Goal: Transaction & Acquisition: Subscribe to service/newsletter

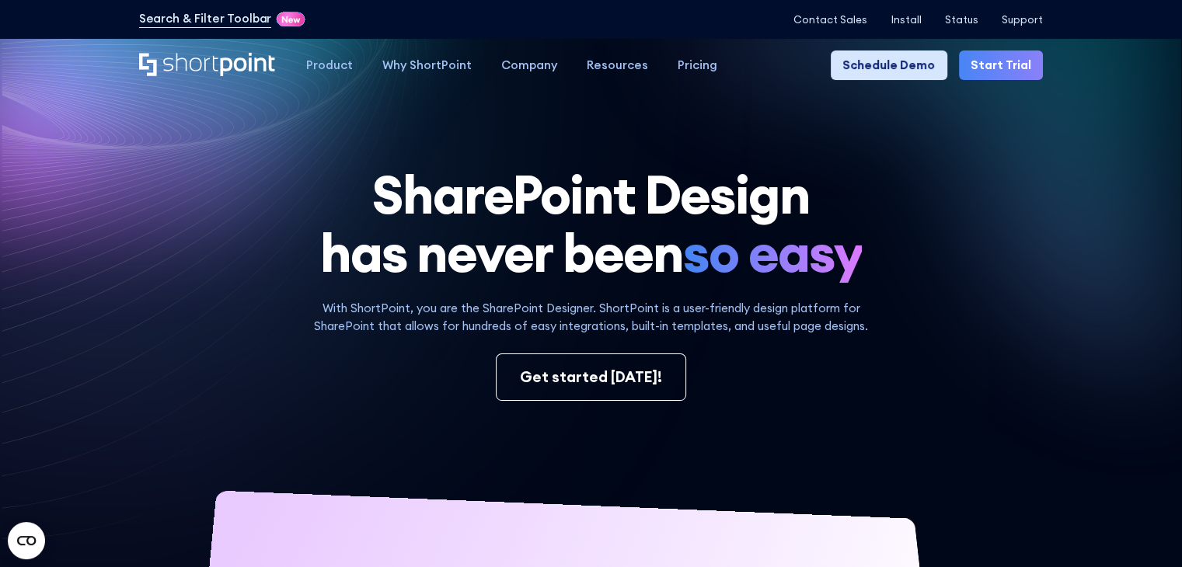
click at [907, 66] on link "Schedule Demo" at bounding box center [889, 66] width 116 height 30
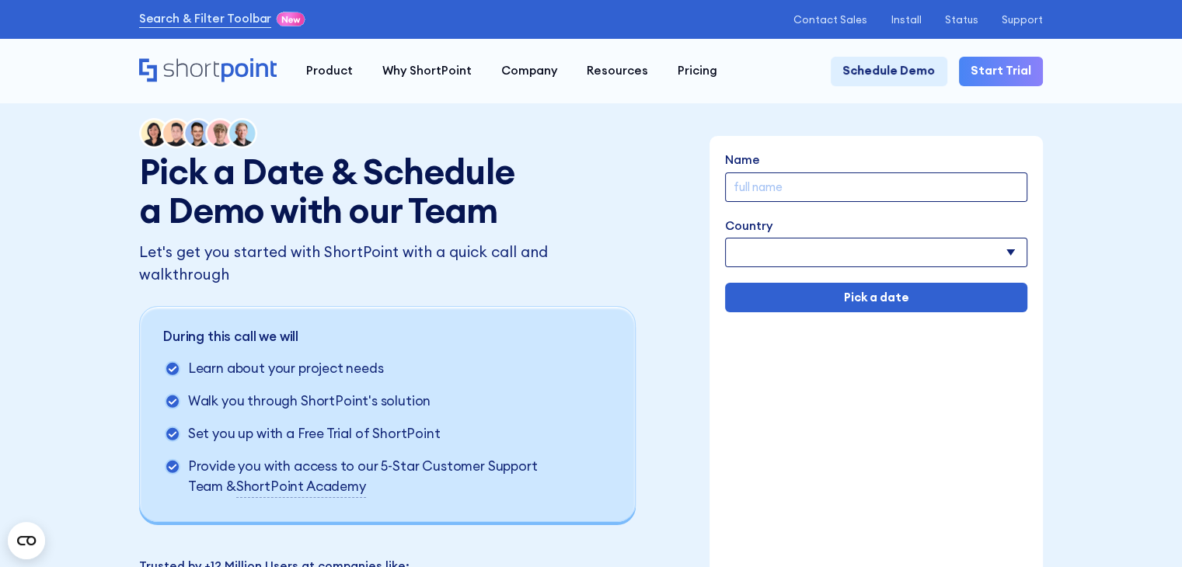
click at [758, 192] on input "Name" at bounding box center [876, 188] width 302 height 30
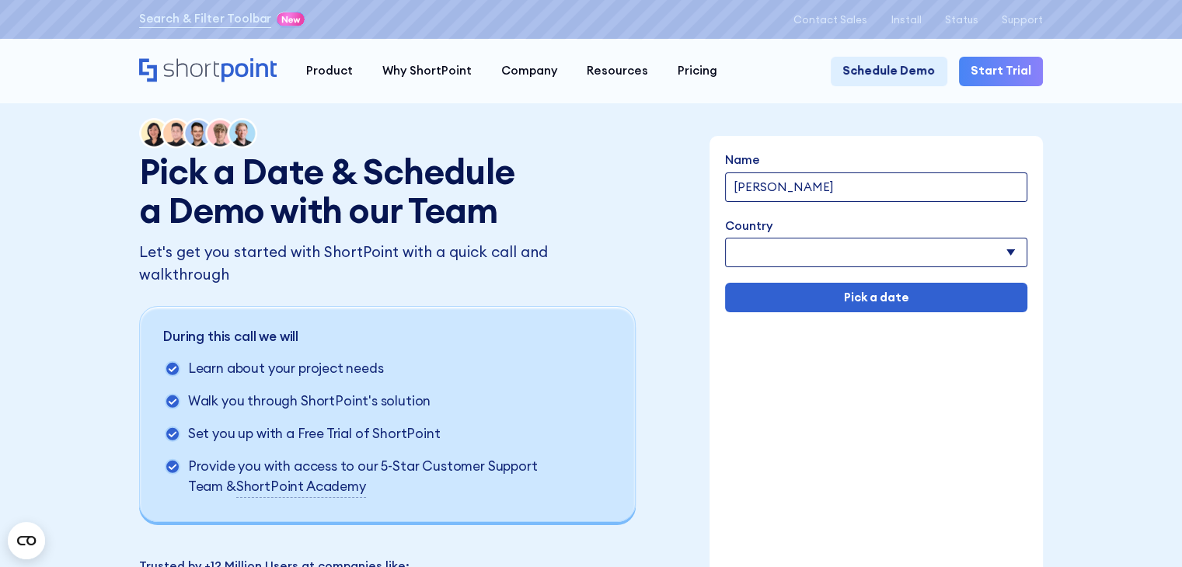
type input "[PERSON_NAME]"
click at [757, 259] on select "Afghanistan Albania Algeria American Samoa Andorra Angola Anguilla Argentina Ar…" at bounding box center [876, 253] width 302 height 30
select select "France"
click at [726, 239] on select "Afghanistan Albania Algeria American Samoa Andorra Angola Anguilla Argentina Ar…" at bounding box center [876, 253] width 302 height 30
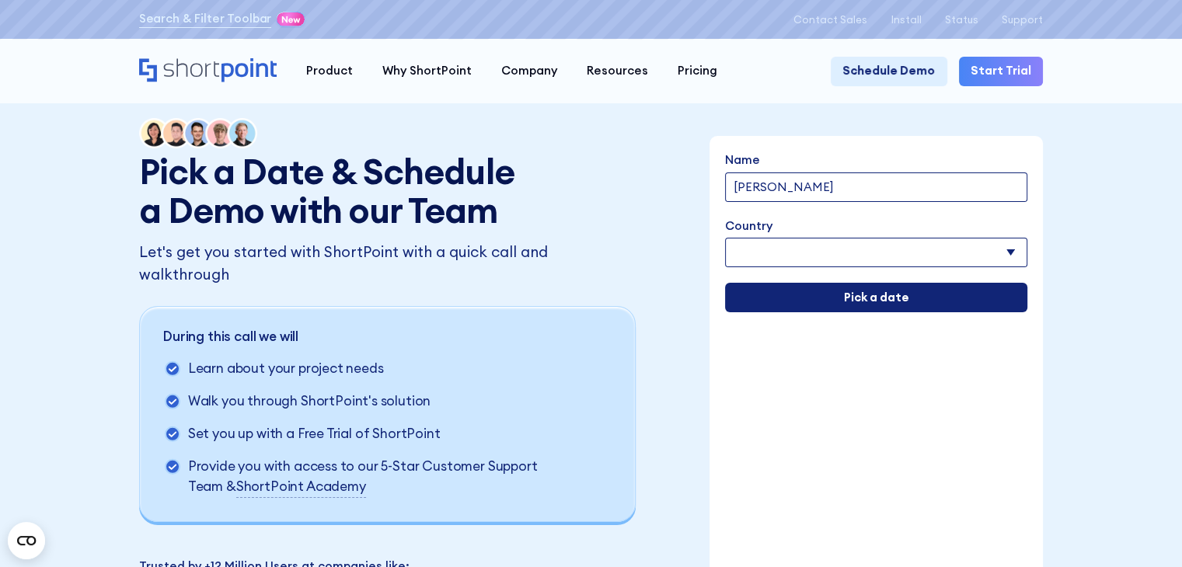
click at [845, 299] on input "Pick a date" at bounding box center [876, 298] width 302 height 30
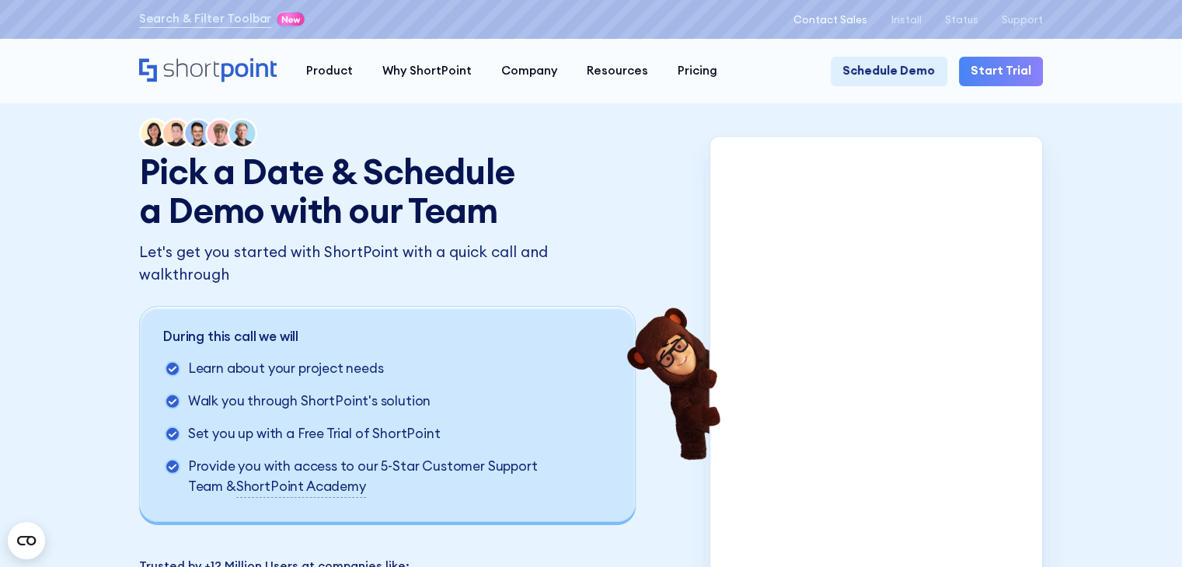
click at [832, 19] on p "Contact Sales" at bounding box center [830, 20] width 74 height 12
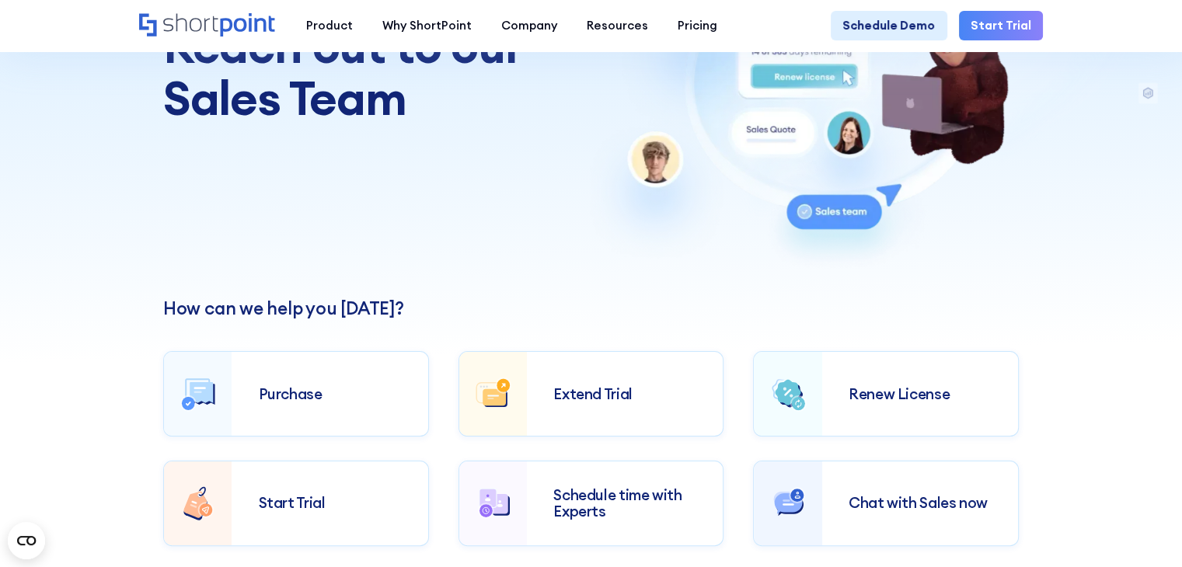
scroll to position [311, 0]
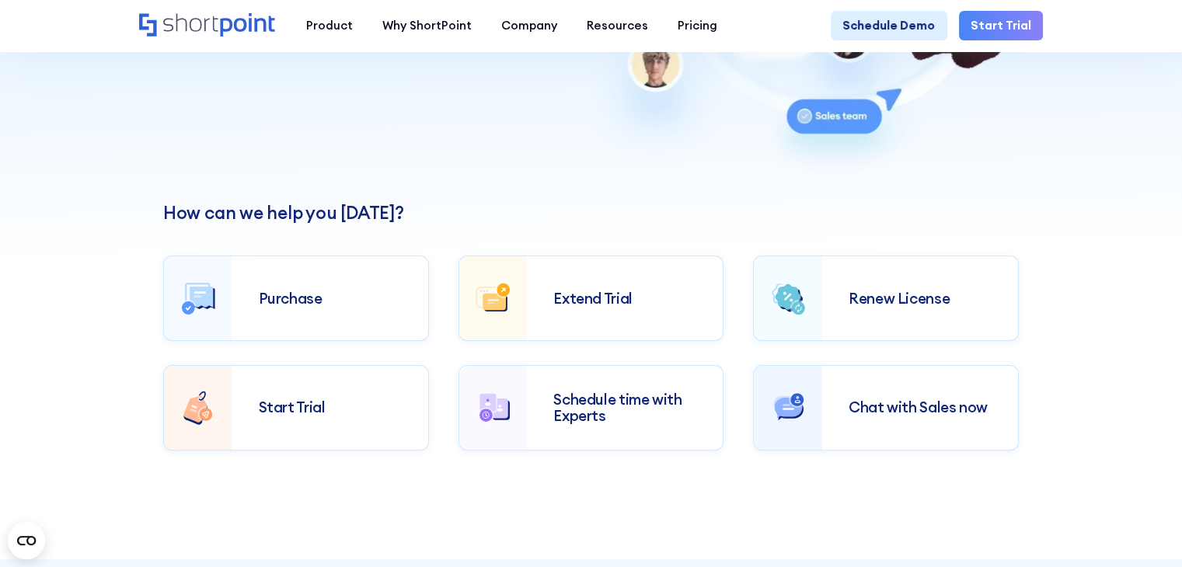
click at [856, 413] on div "Chat with Sales now" at bounding box center [920, 407] width 143 height 16
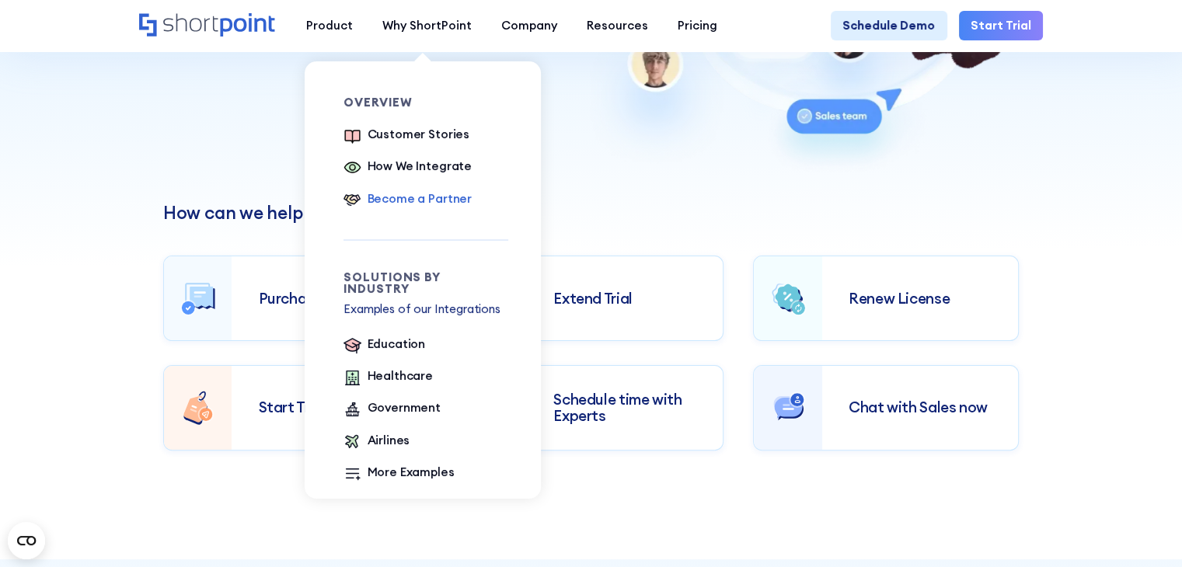
click at [410, 206] on div "Become a Partner" at bounding box center [420, 199] width 105 height 18
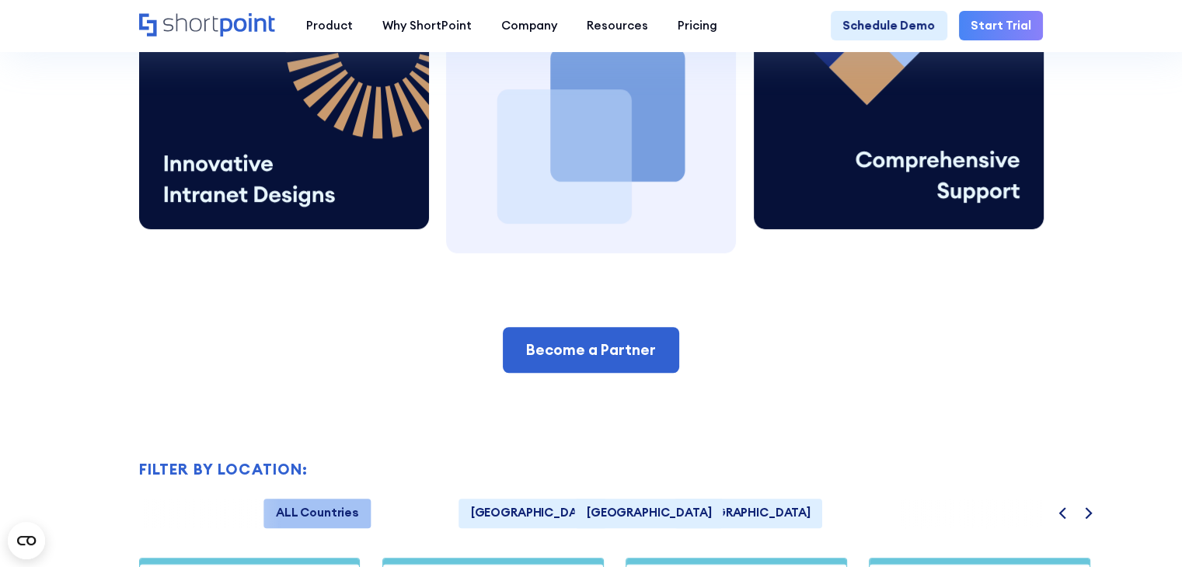
scroll to position [1088, 0]
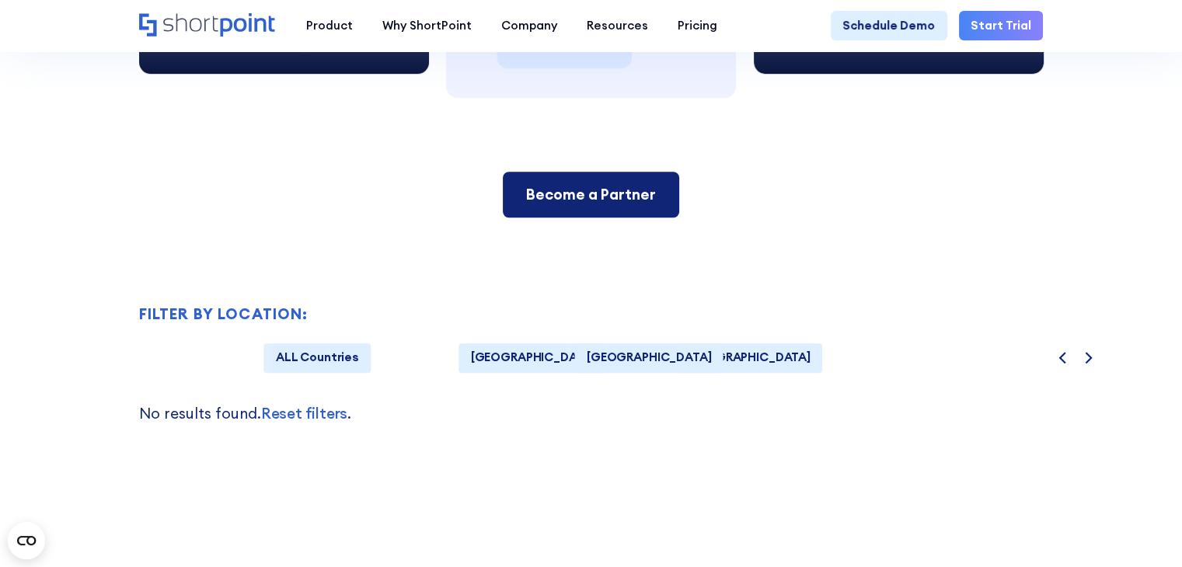
click at [585, 218] on link "Become a Partner" at bounding box center [591, 195] width 177 height 46
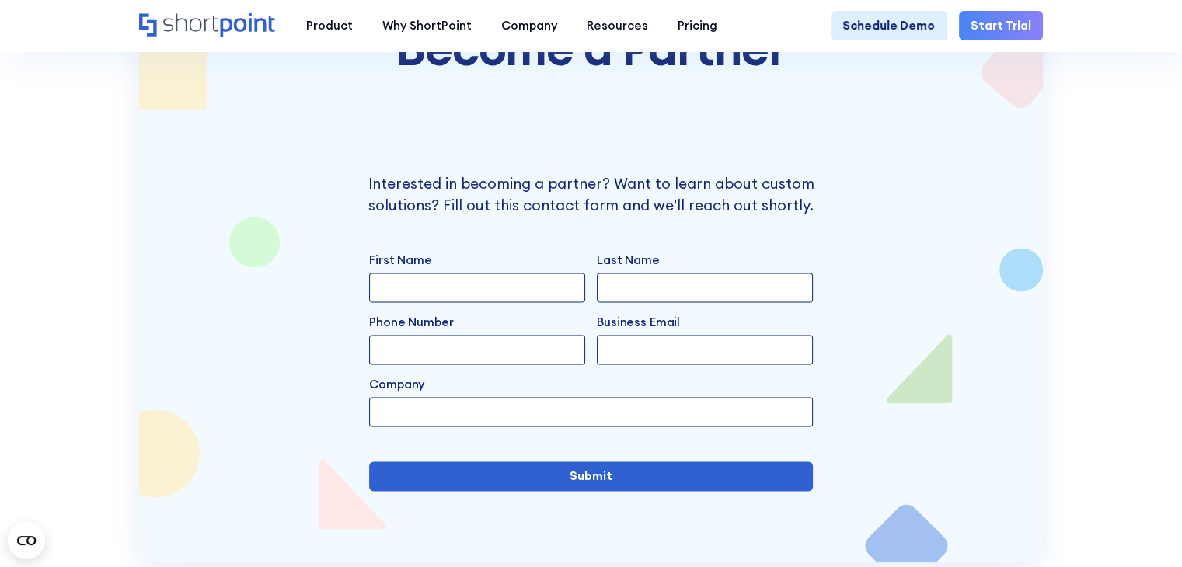
scroll to position [2279, 0]
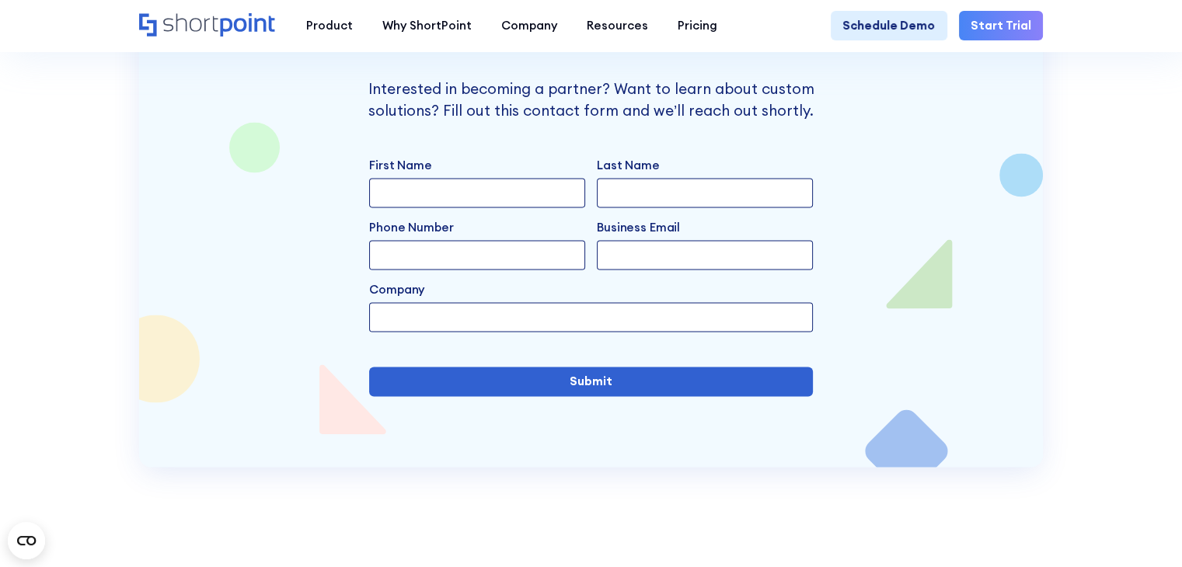
click at [450, 207] on input "First Name" at bounding box center [477, 193] width 216 height 30
click at [451, 207] on input "Louichon" at bounding box center [477, 193] width 216 height 30
click at [452, 207] on input "Louichon" at bounding box center [477, 193] width 216 height 30
type input "Francois"
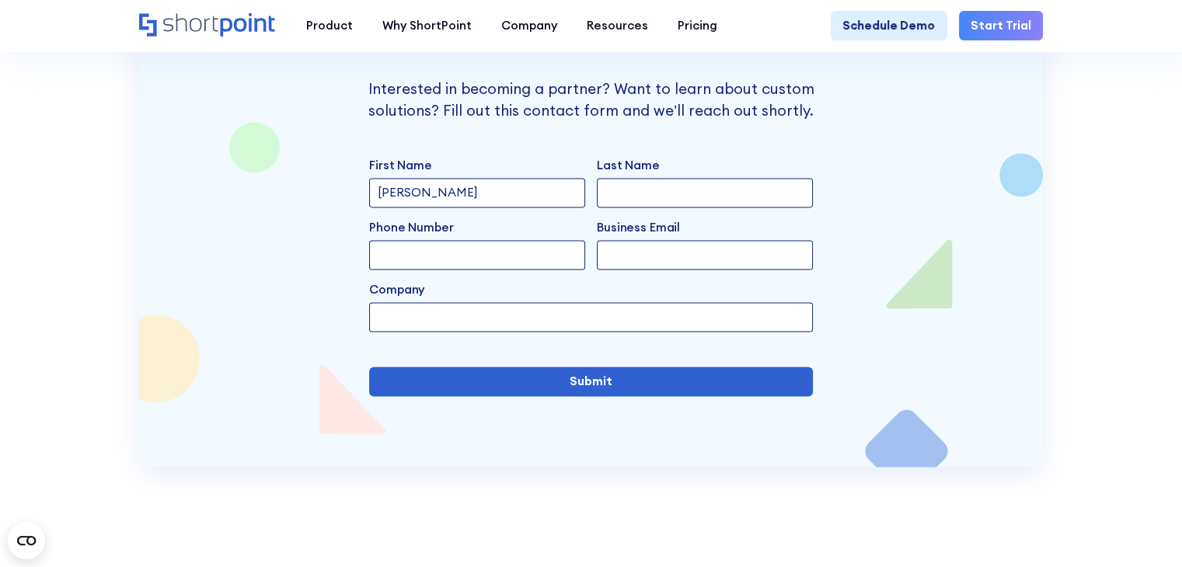
click at [627, 207] on input "Last Name" at bounding box center [705, 193] width 216 height 30
type input "Louichon"
click at [528, 270] on input "Phone Number" at bounding box center [477, 255] width 216 height 30
type input "0698242909"
click at [690, 270] on input "Business Email" at bounding box center [705, 255] width 216 height 30
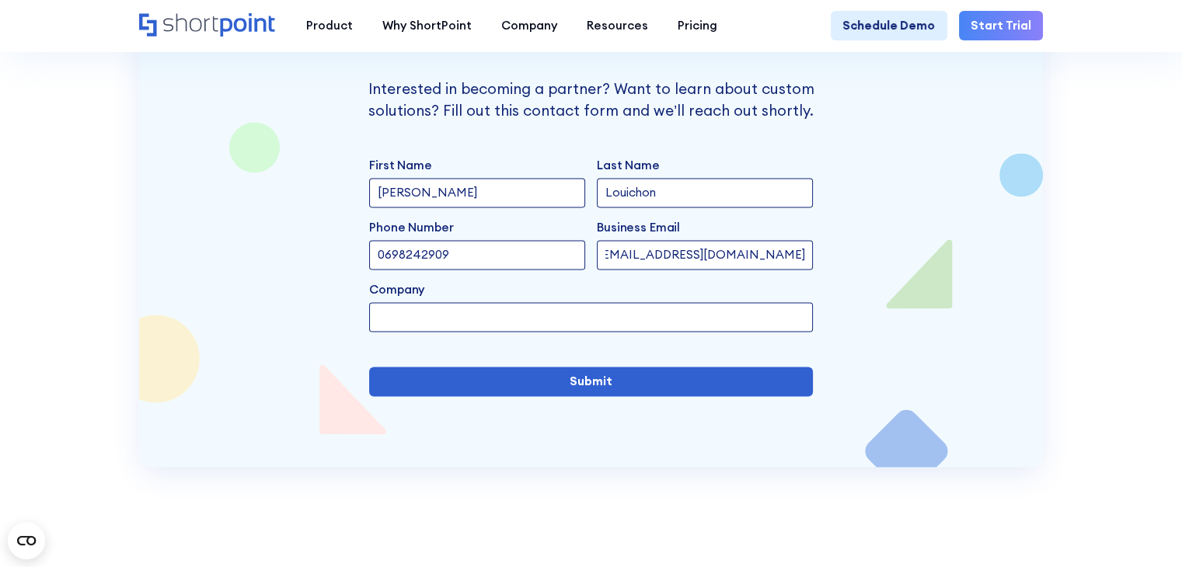
scroll to position [0, 22]
click at [656, 270] on input "[EMAIL_ADDRESS][DOMAIN_NAME]" at bounding box center [705, 255] width 216 height 30
type input "[EMAIL_ADDRESS][DOMAIN_NAME]"
click at [574, 332] on input "Company" at bounding box center [590, 317] width 443 height 30
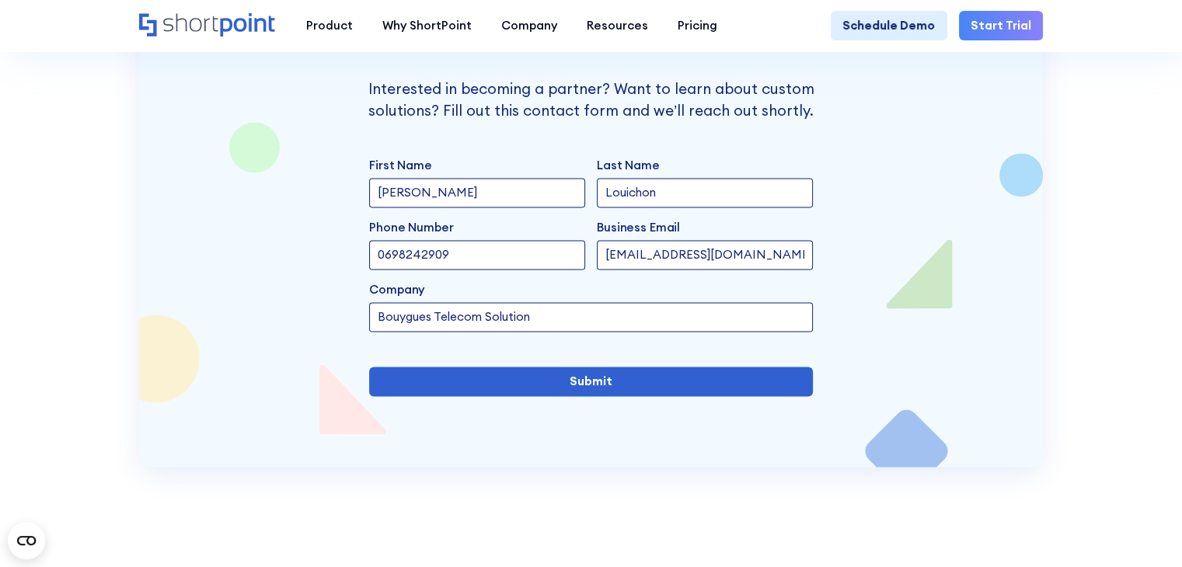
click at [510, 332] on input "Bouygues Telecom Solution" at bounding box center [590, 317] width 443 height 30
click at [488, 332] on input "Bouygues Telecom Solution" at bounding box center [590, 317] width 443 height 30
click at [485, 332] on input "Bouygues Telecom Solution" at bounding box center [590, 317] width 443 height 30
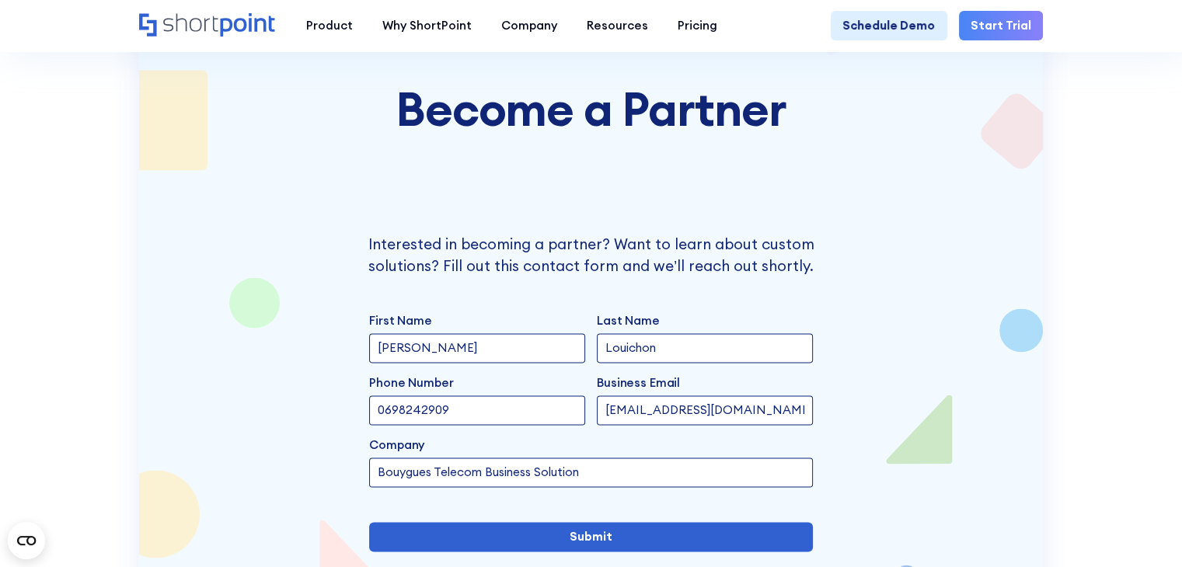
scroll to position [2356, 0]
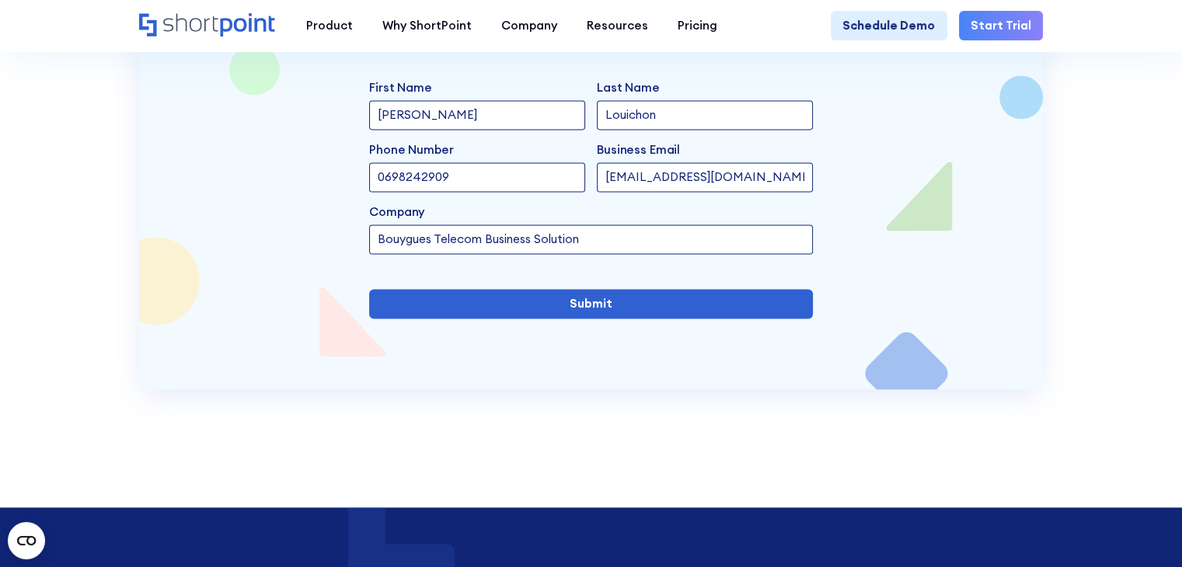
click at [668, 254] on input "Bouygues Telecom Business Solution" at bounding box center [590, 240] width 443 height 30
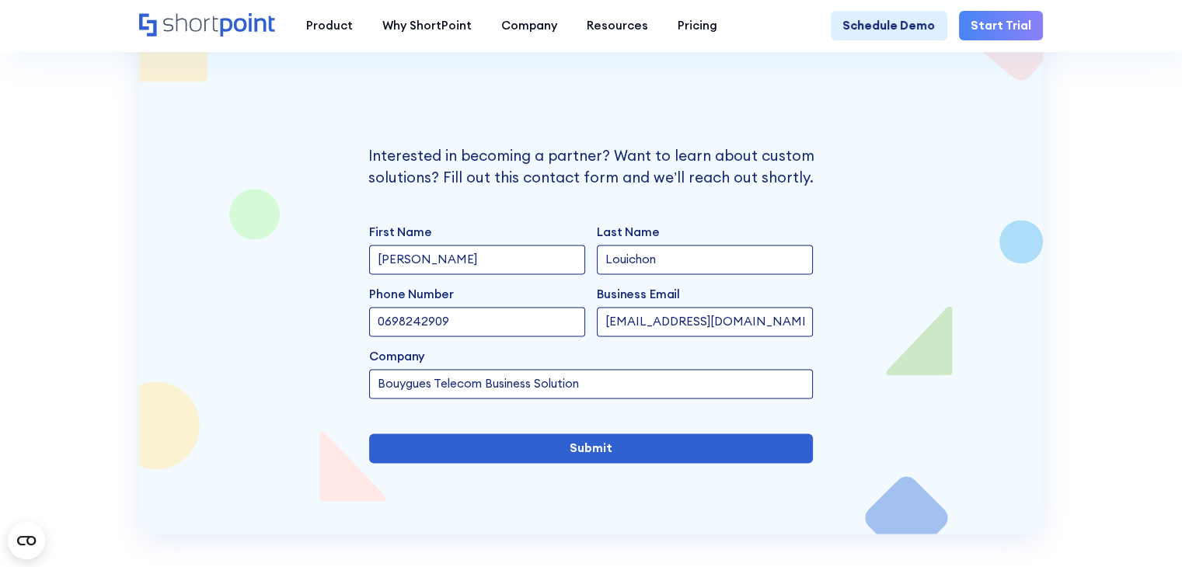
scroll to position [2201, 0]
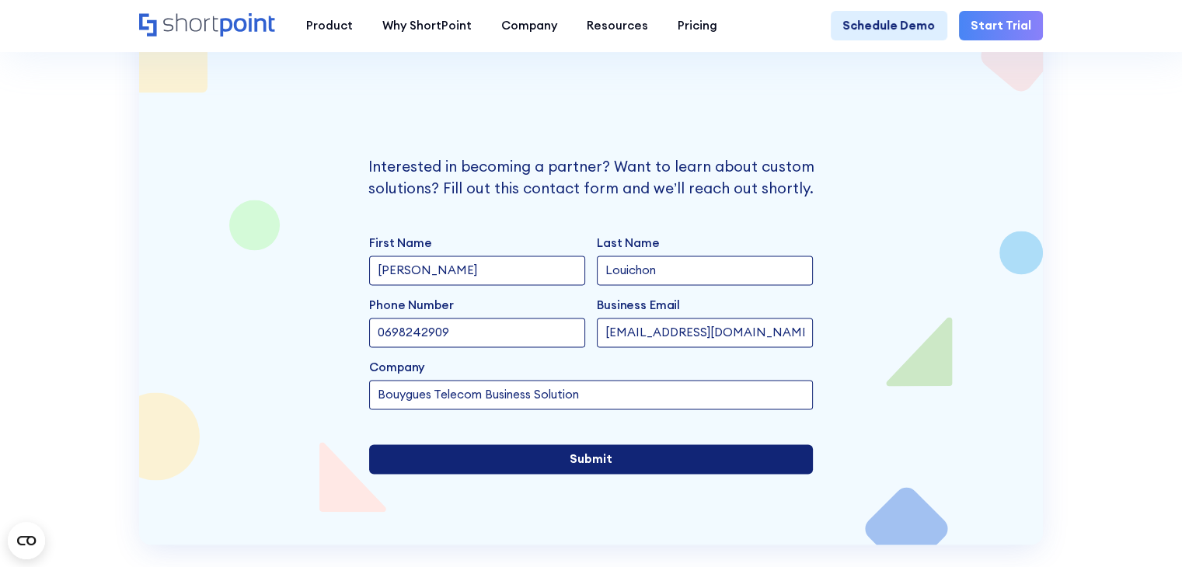
type input "Bouygues Telecom Business Solution"
click at [593, 474] on input "Submit" at bounding box center [590, 460] width 443 height 30
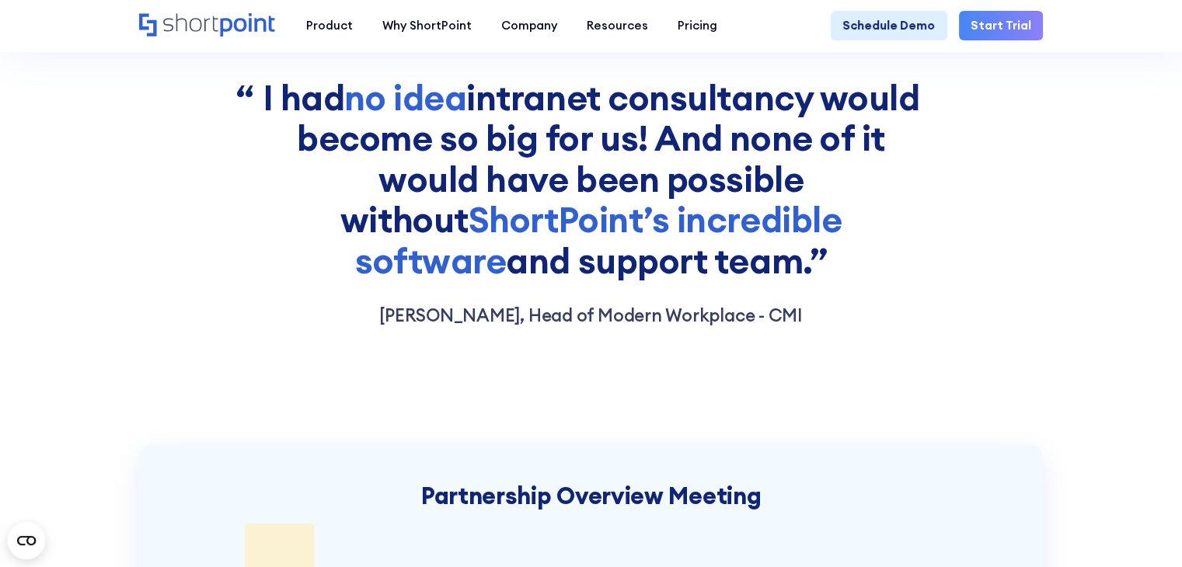
scroll to position [1595, 0]
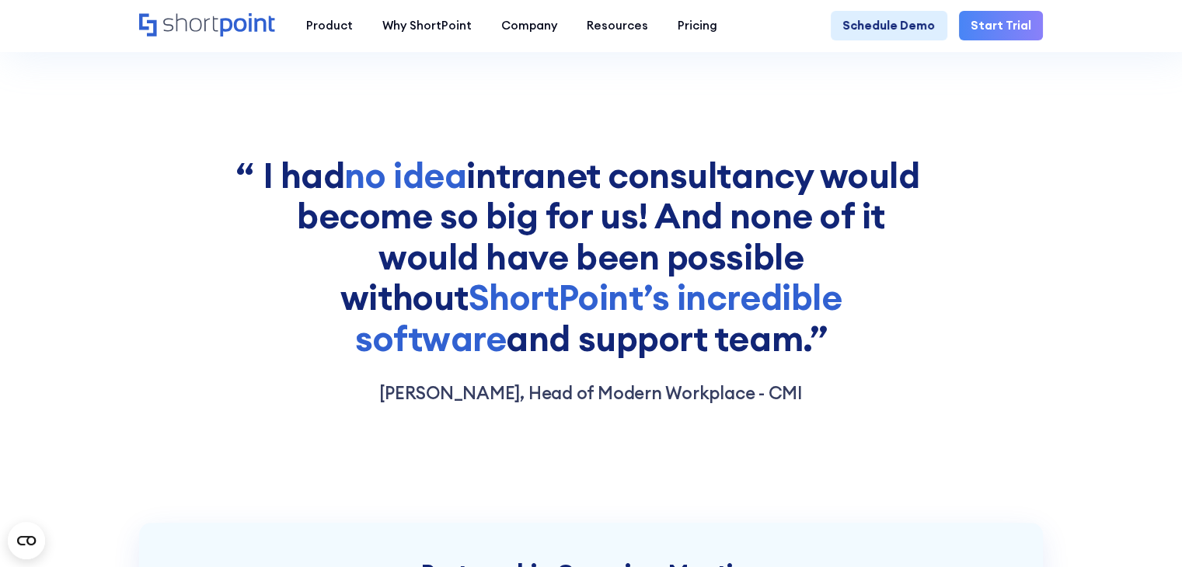
click at [876, 130] on section "I had no idea intranet consultancy would become so big for us! And none of it w…" at bounding box center [591, 280] width 1182 height 487
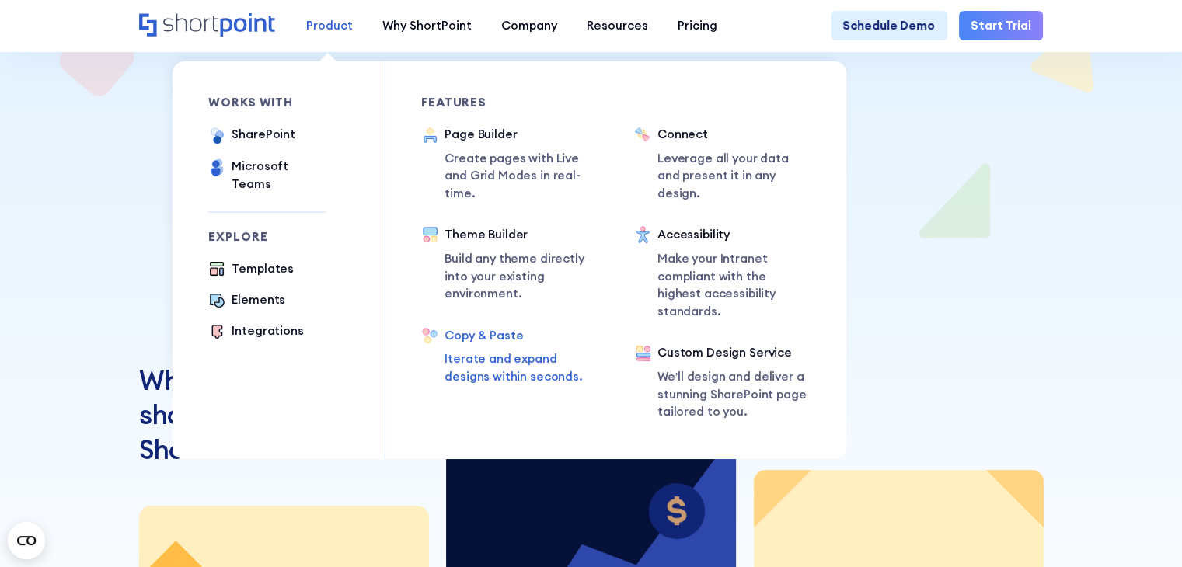
scroll to position [311, 0]
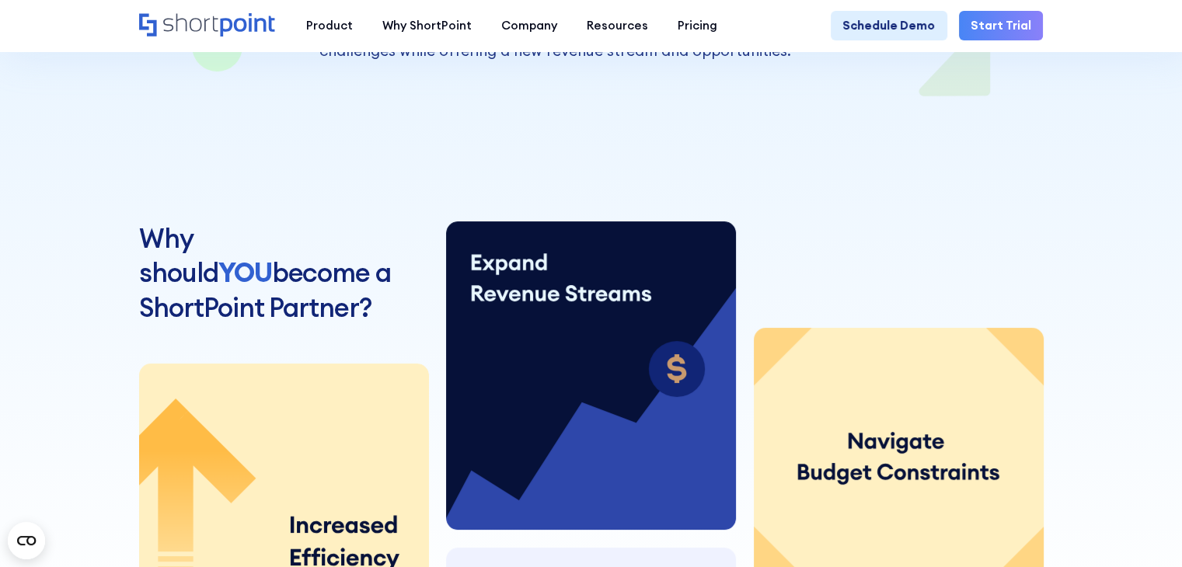
click at [96, 164] on div at bounding box center [591, 163] width 1064 height 946
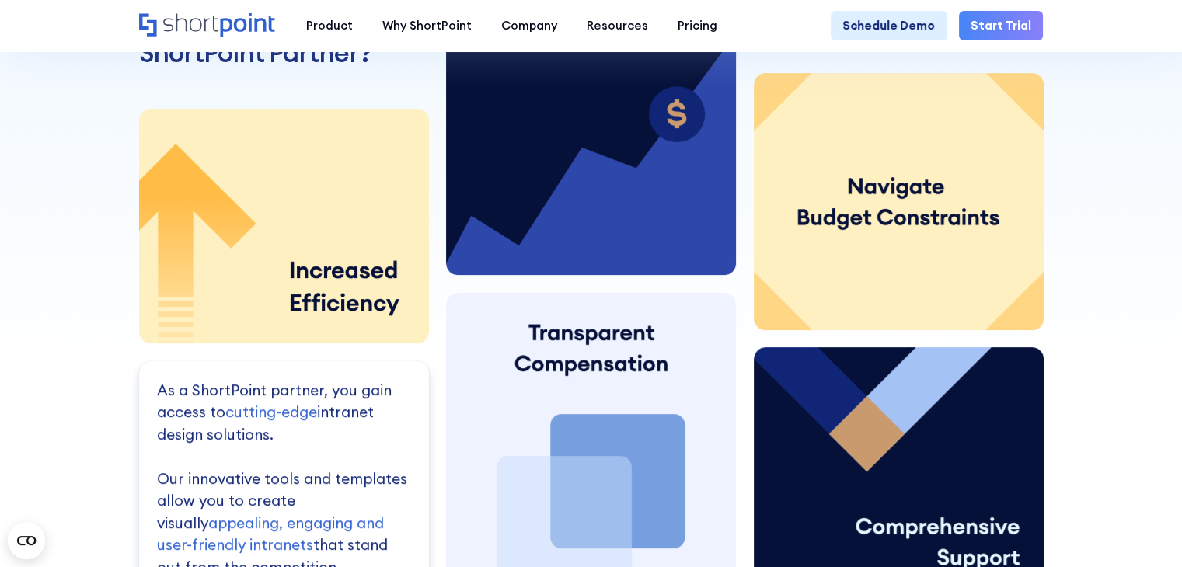
scroll to position [389, 0]
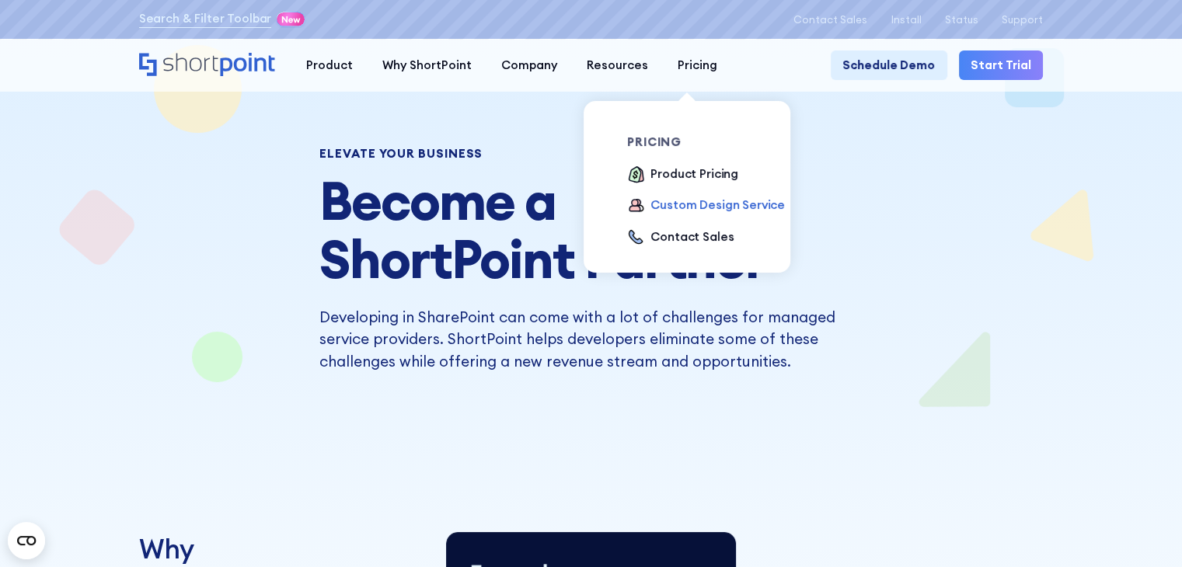
click at [685, 211] on div "Custom Design Service" at bounding box center [717, 206] width 134 height 18
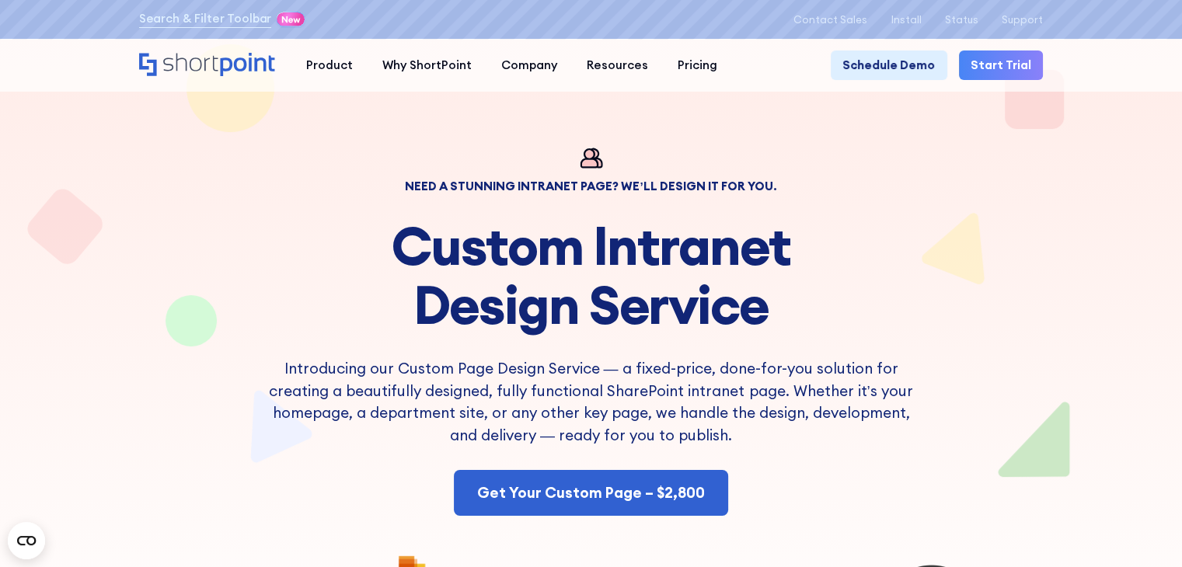
click at [994, 60] on link "Start Trial" at bounding box center [1001, 66] width 84 height 30
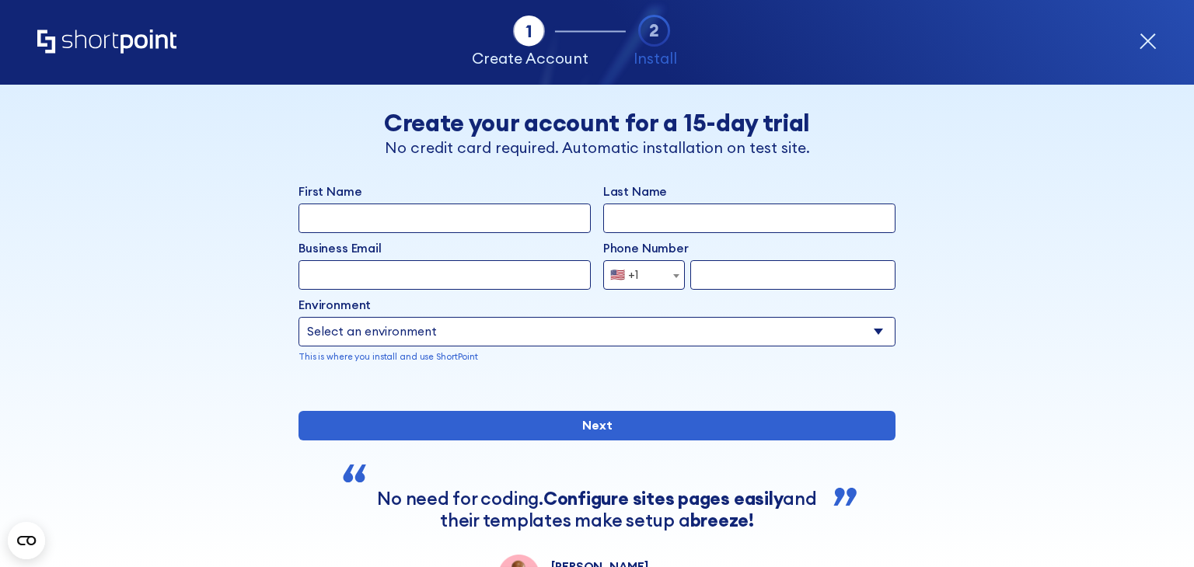
click at [535, 330] on select "Select an environment Microsoft 365 SharePoint Online SharePoint Subscription E…" at bounding box center [596, 332] width 597 height 30
select select "SharePoint Online"
click at [298, 317] on select "Select an environment Microsoft 365 SharePoint Online SharePoint Subscription E…" at bounding box center [596, 332] width 597 height 30
click at [661, 274] on span "🇺🇸 +1" at bounding box center [644, 275] width 82 height 30
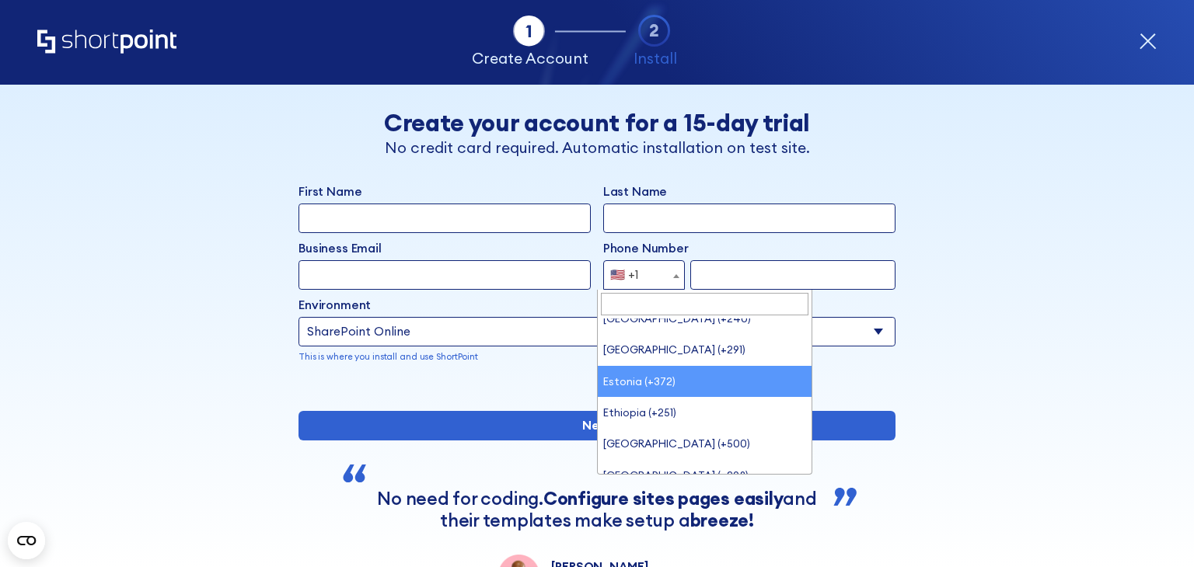
scroll to position [2207, 0]
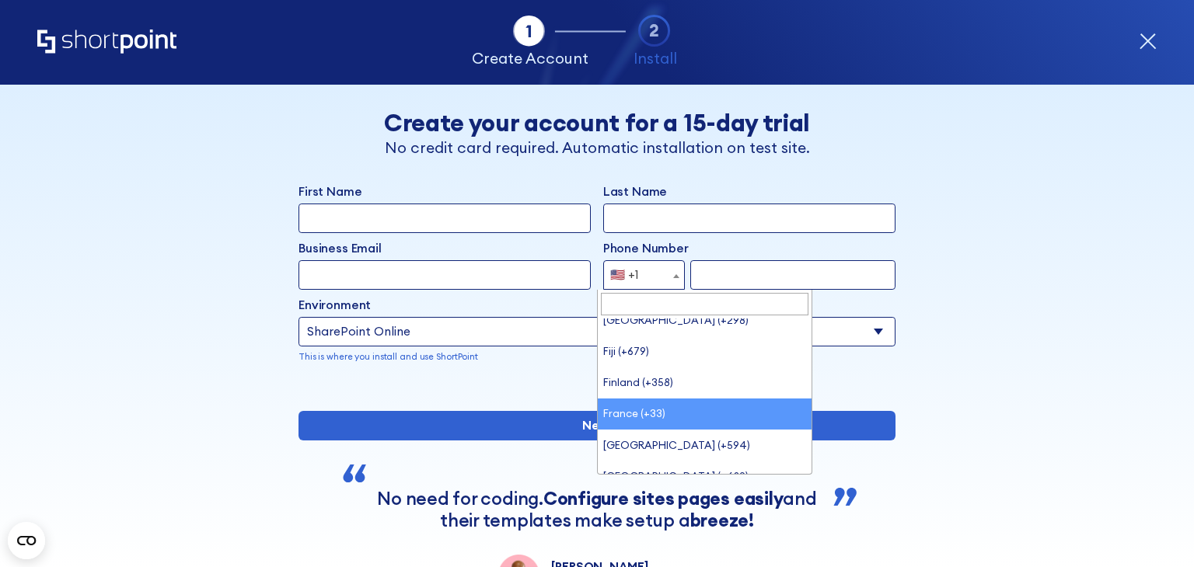
select select "+33"
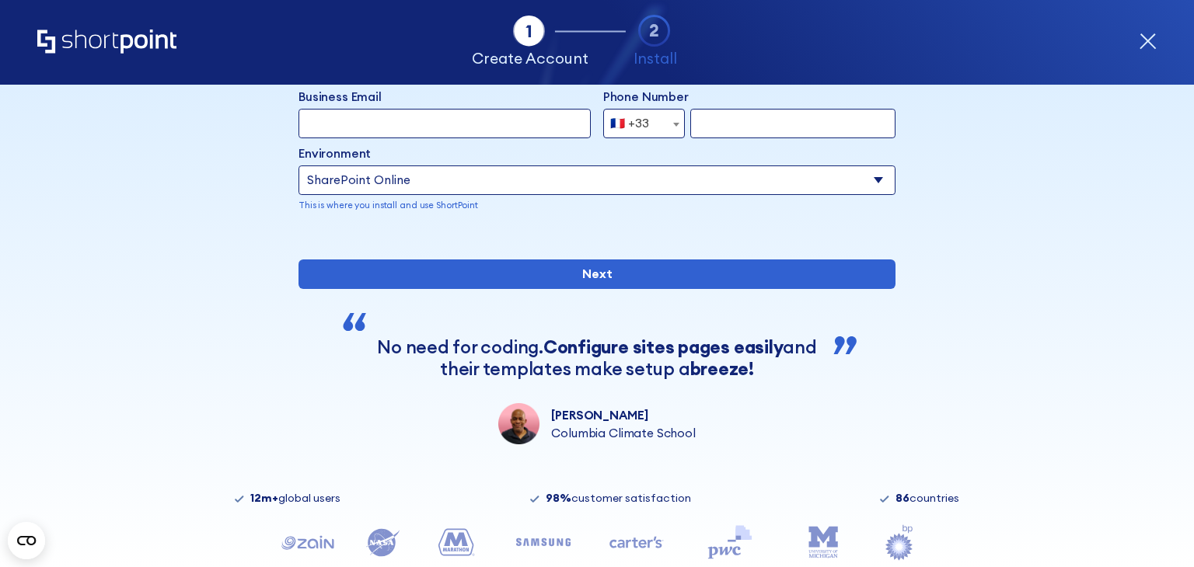
scroll to position [0, 0]
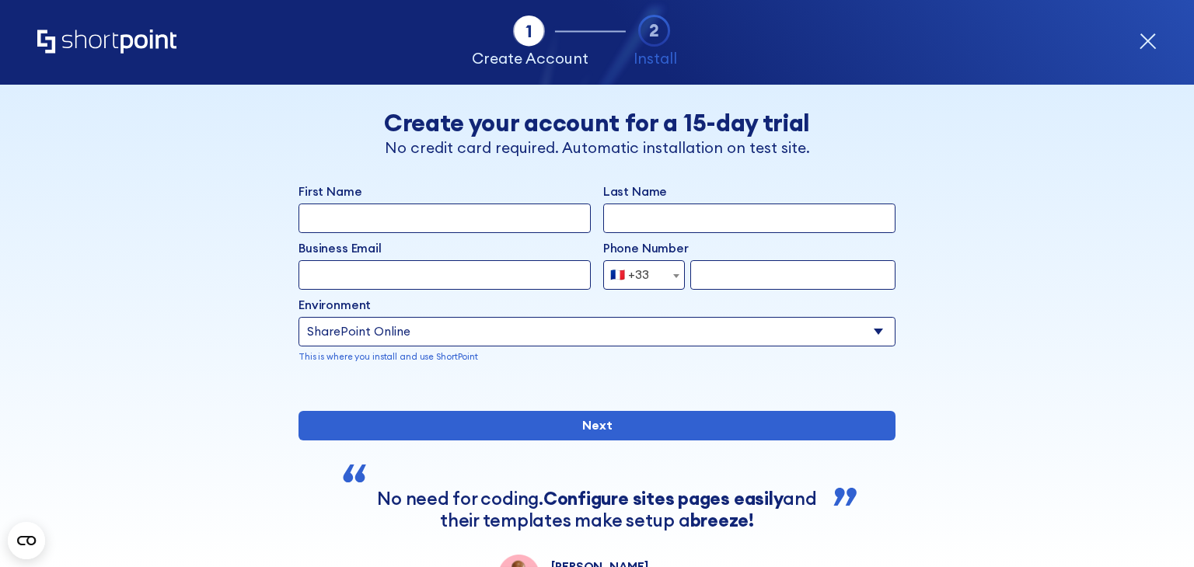
click at [357, 225] on input "First Name" at bounding box center [444, 219] width 292 height 30
type input "Francois"
type input "Louichon"
click at [357, 265] on input "Business Email" at bounding box center [444, 275] width 292 height 30
type input "flouichon@bouyguestelecom-solution.fr"
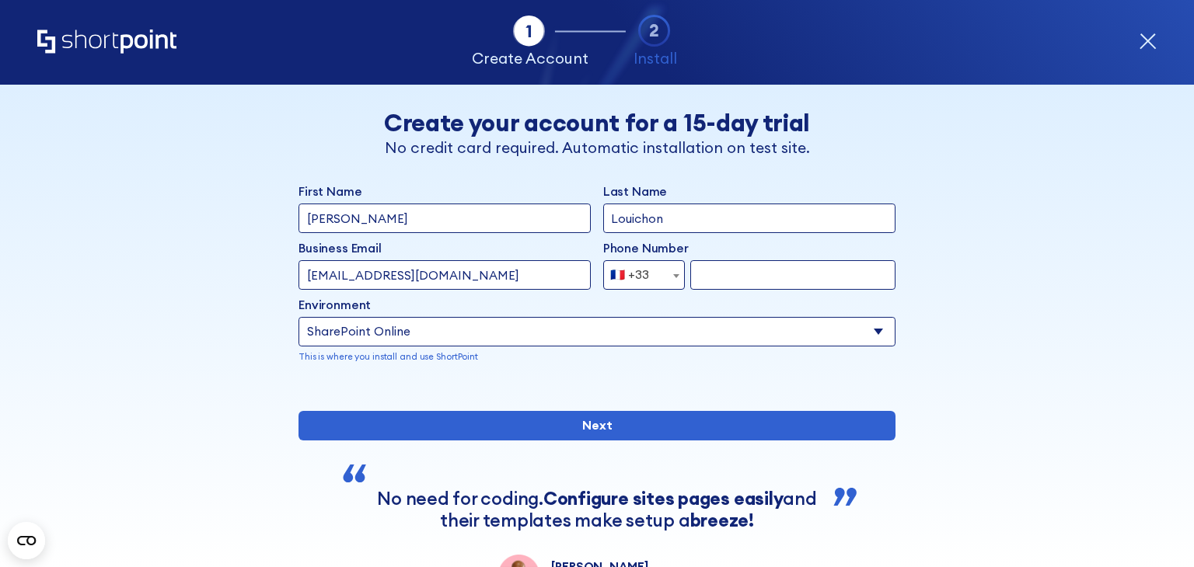
click at [784, 277] on input "form" at bounding box center [792, 275] width 205 height 30
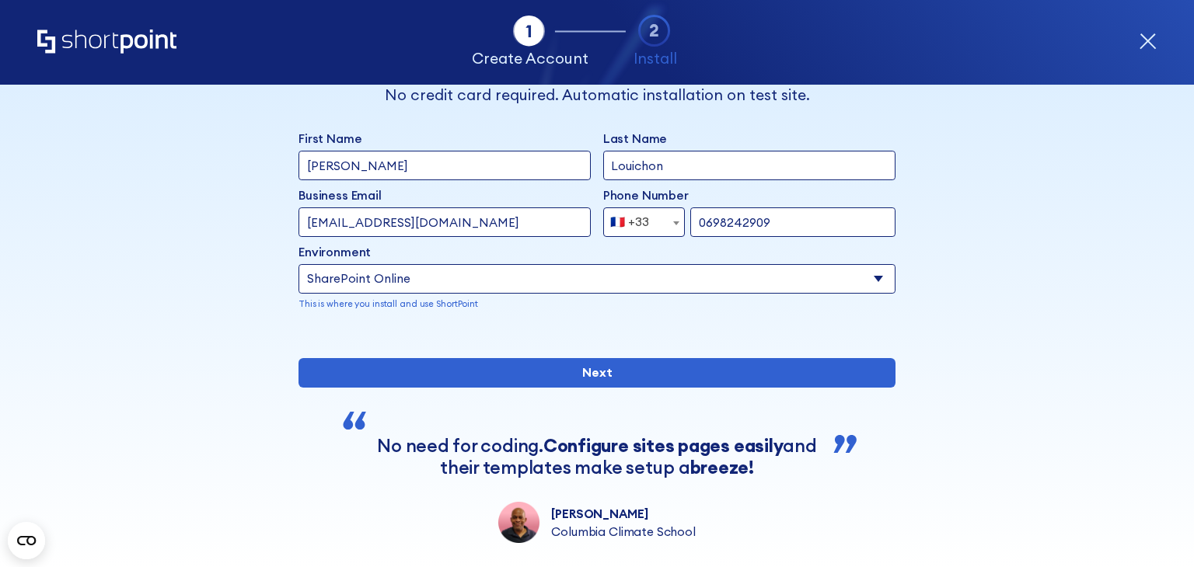
scroll to position [78, 0]
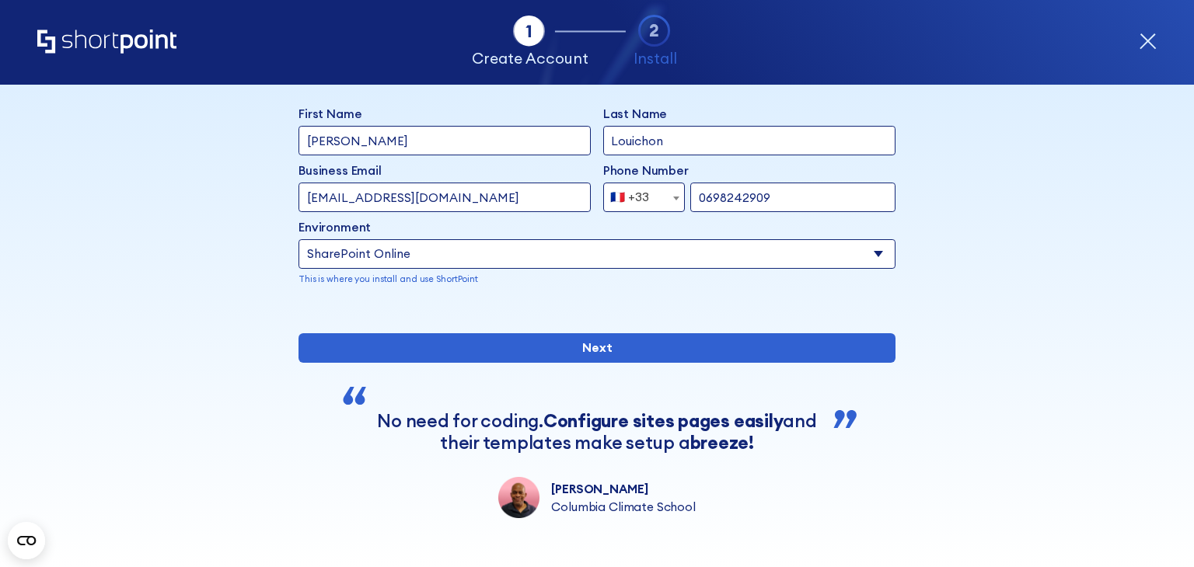
type input "0698242909"
click at [726, 309] on div "form" at bounding box center [596, 309] width 597 height 0
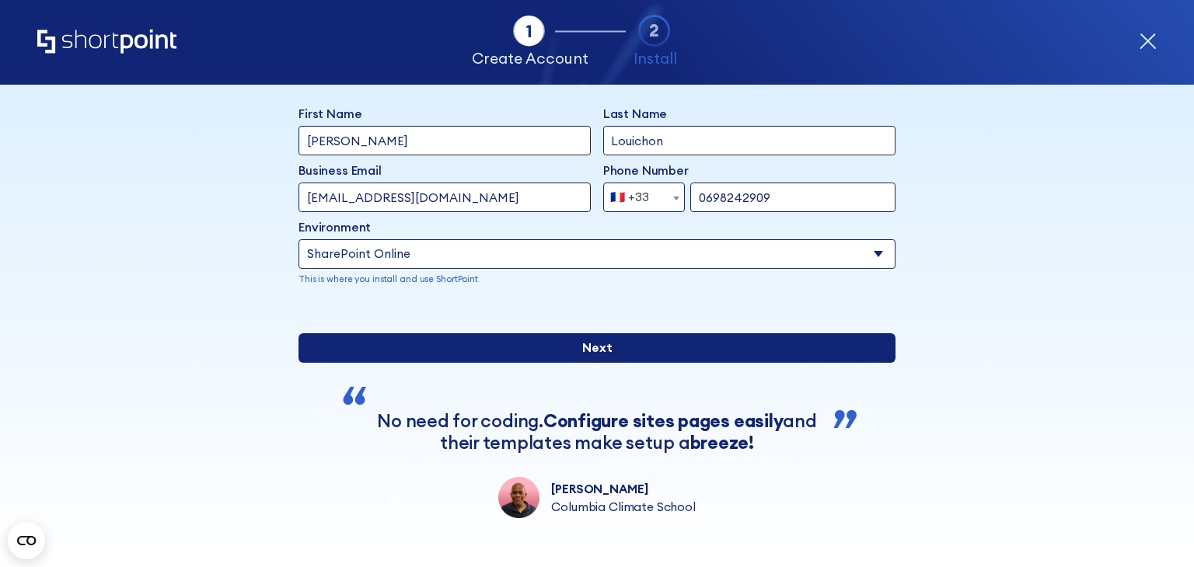
click at [569, 363] on input "Next" at bounding box center [596, 348] width 597 height 30
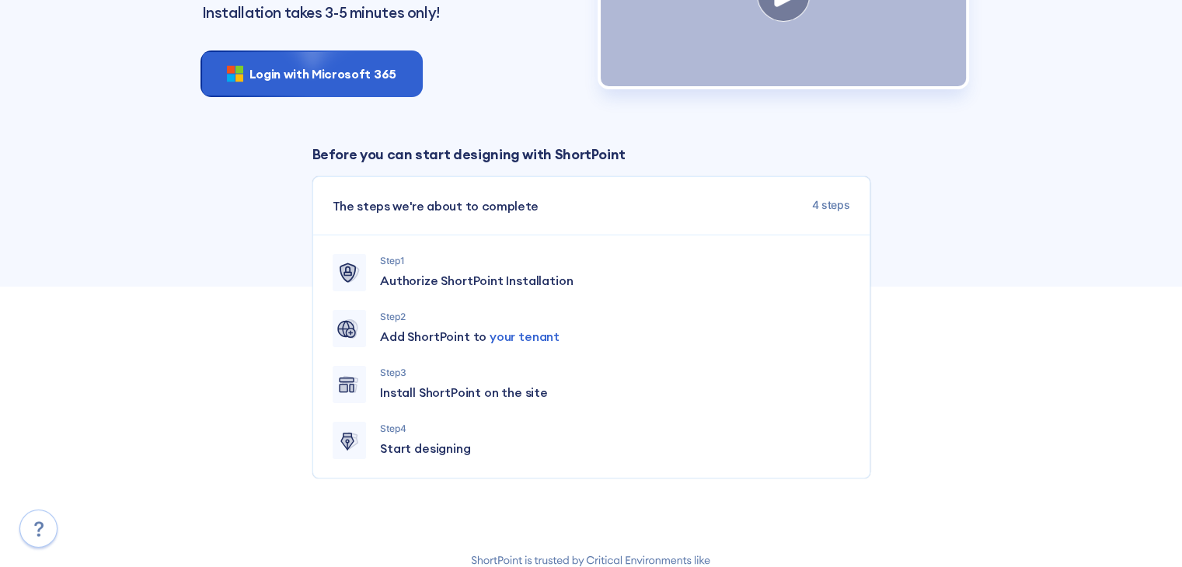
scroll to position [216, 0]
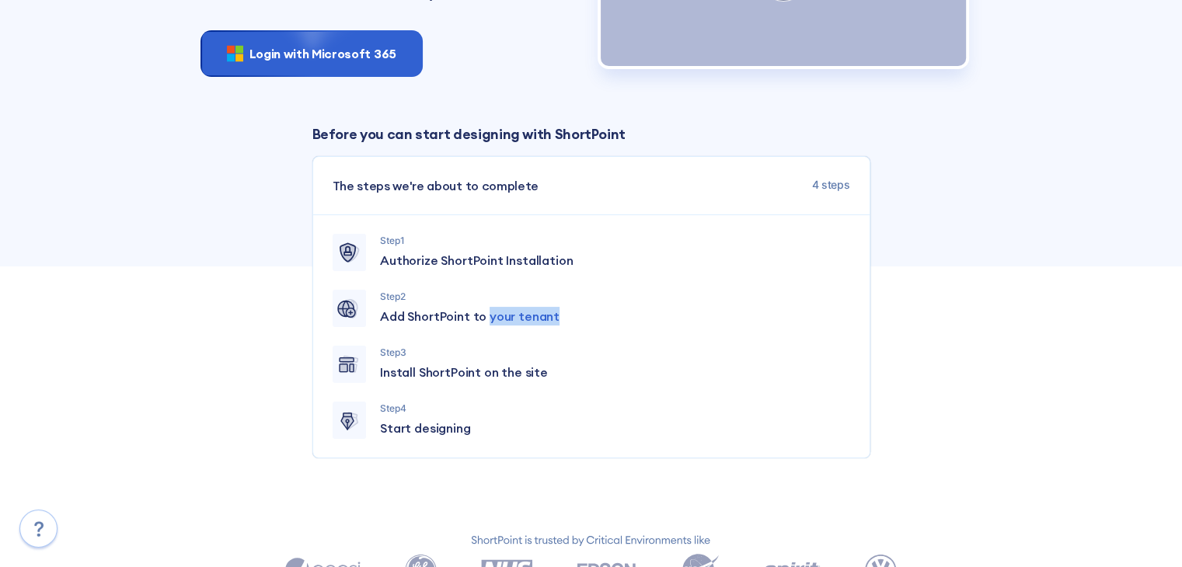
drag, startPoint x: 560, startPoint y: 327, endPoint x: 484, endPoint y: 330, distance: 76.2
click at [484, 326] on p "Add ShortPoint to your tenant" at bounding box center [614, 316] width 469 height 19
click at [553, 326] on p "Add ShortPoint to your tenant" at bounding box center [614, 316] width 469 height 19
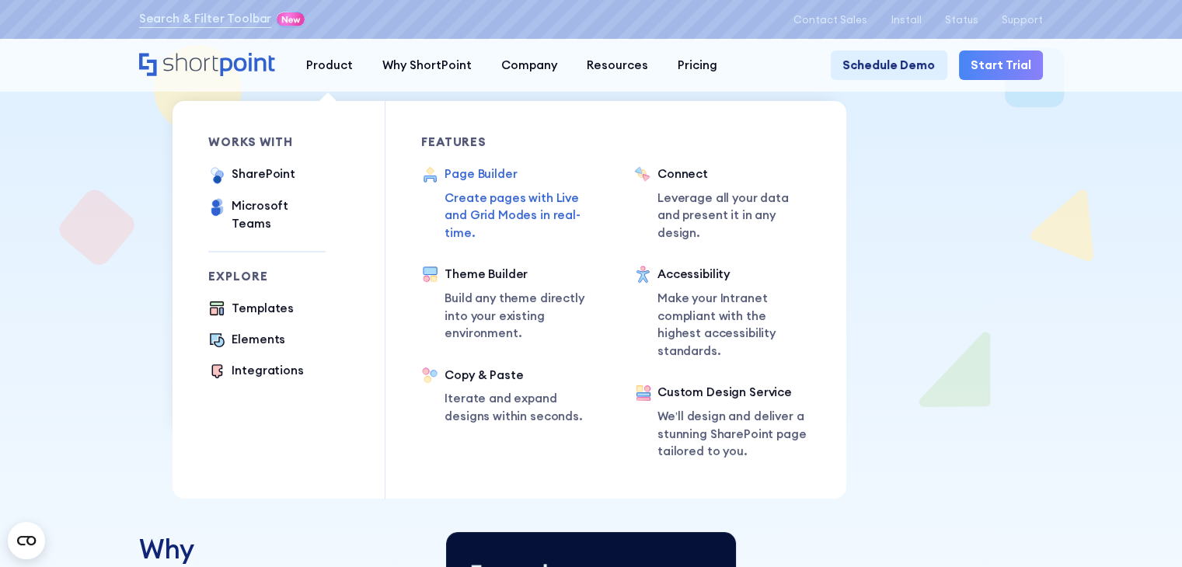
click at [482, 215] on p "Create pages with Live and Grid Modes in real-time." at bounding box center [522, 216] width 155 height 53
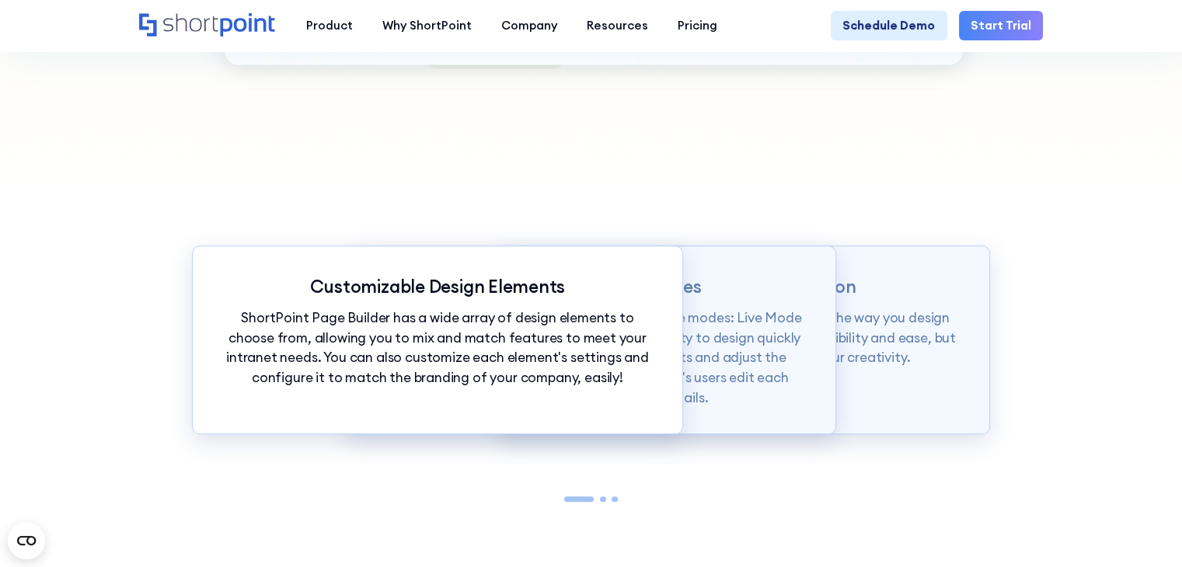
scroll to position [1321, 0]
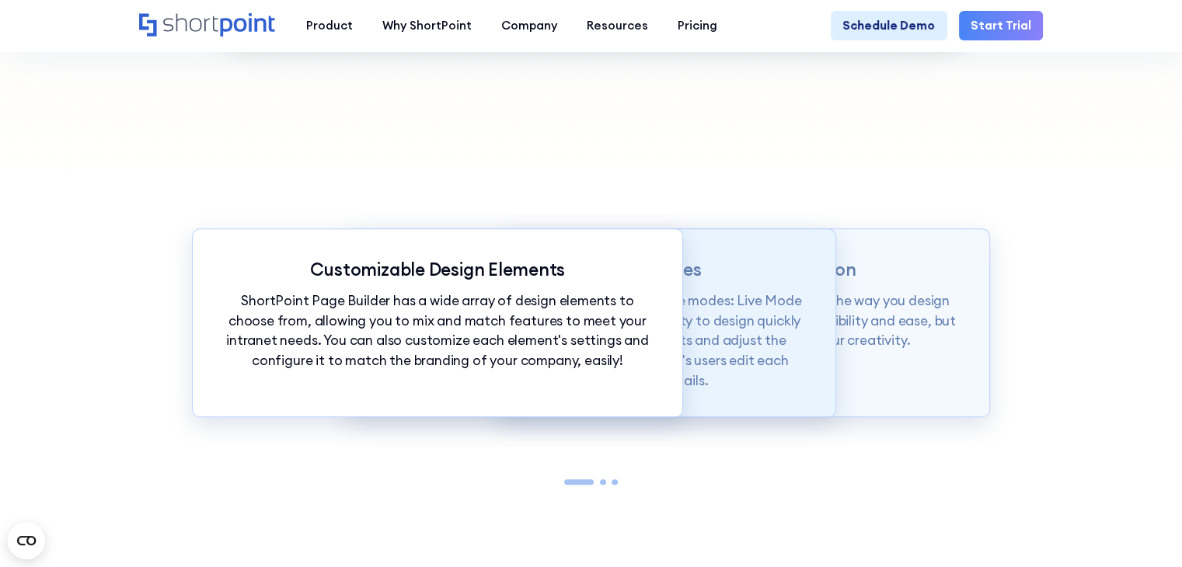
click at [713, 345] on p "Page builder allows users to design in two flexible modes: Live Mode & Grid Mod…" at bounding box center [591, 340] width 430 height 99
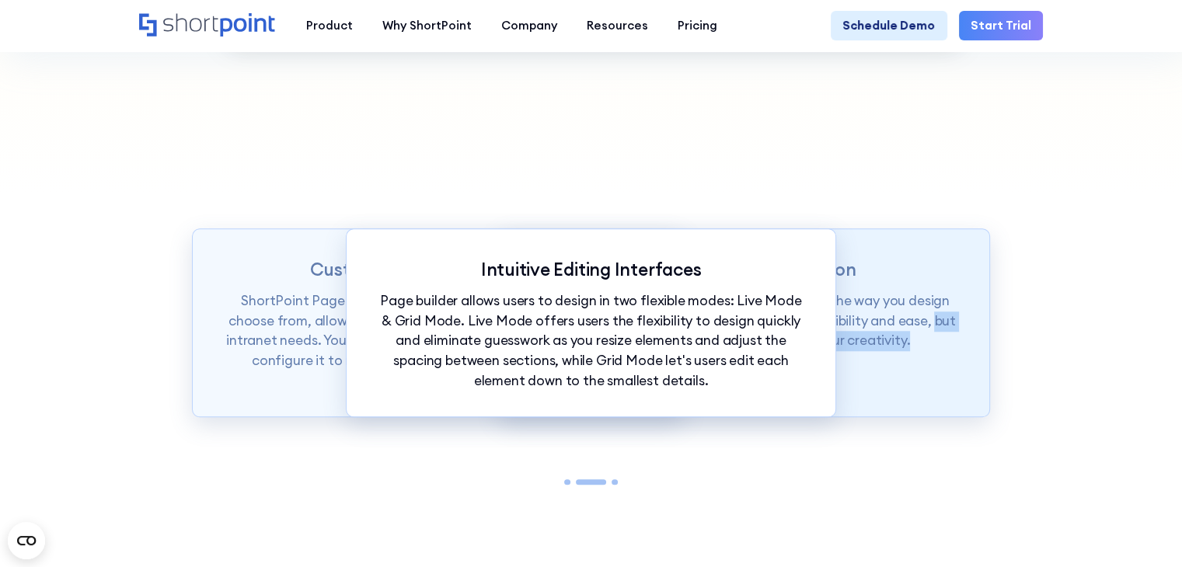
click at [900, 349] on p "ShortPoint Page Builder is truly revolutionizing the way you design your Intran…" at bounding box center [744, 321] width 430 height 60
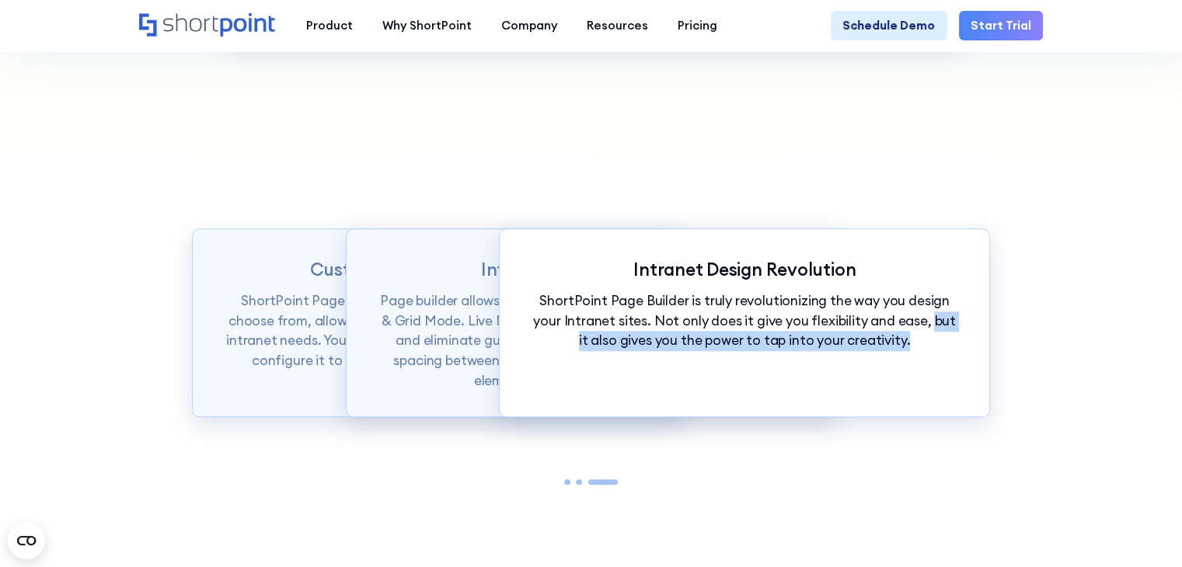
click at [673, 381] on div "Intranet Design Revolution ShortPoint Page Builder is truly revolutionizing the…" at bounding box center [744, 322] width 490 height 189
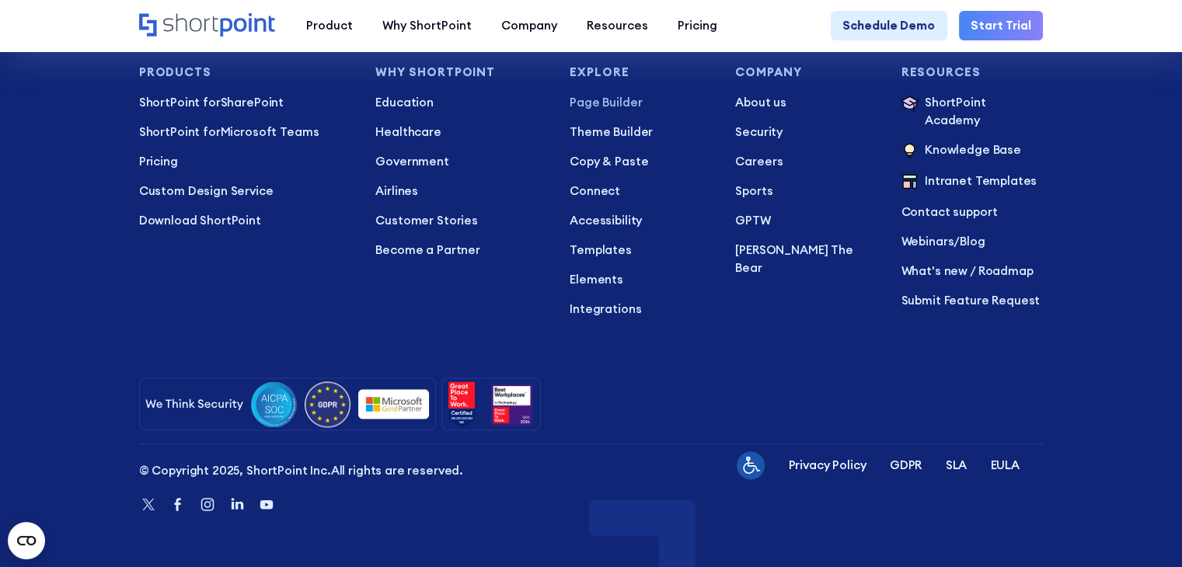
scroll to position [8126, 0]
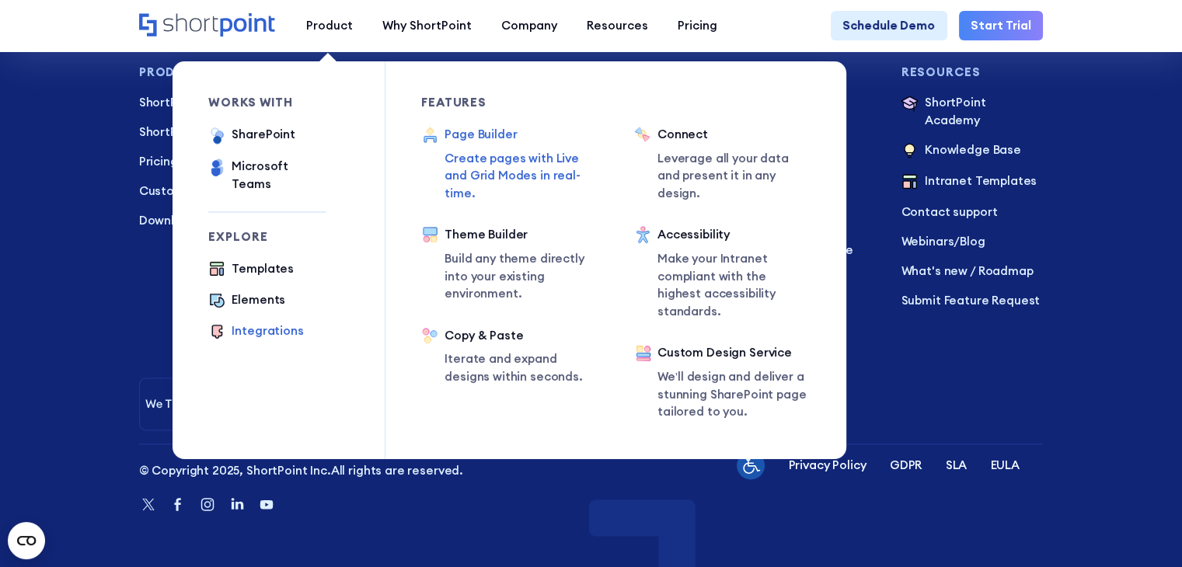
click at [260, 323] on div "Integrations" at bounding box center [267, 332] width 71 height 18
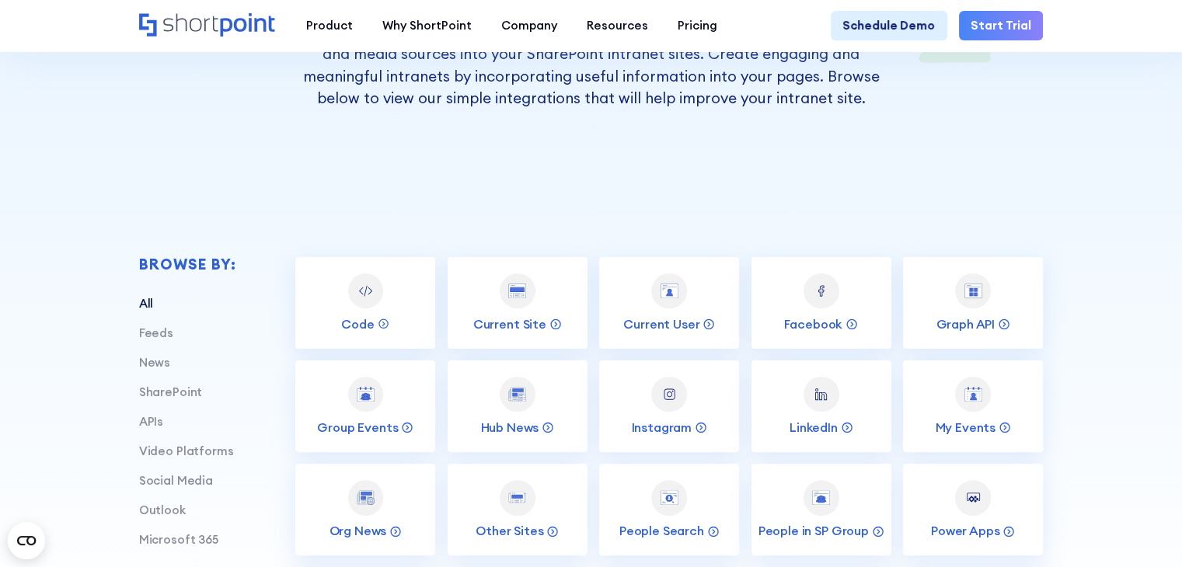
scroll to position [389, 0]
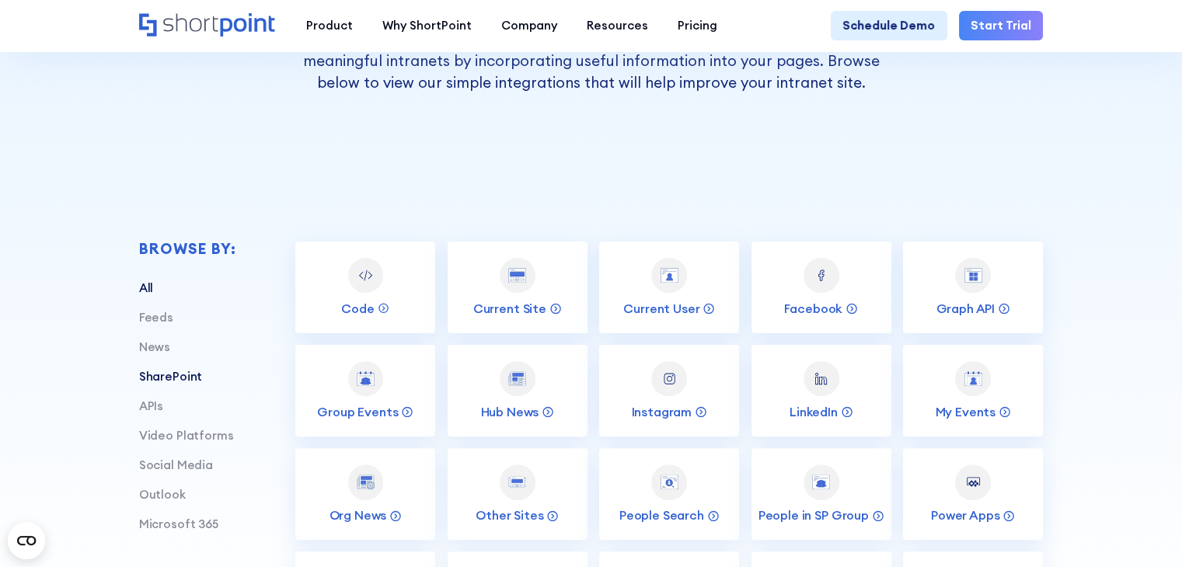
click at [182, 384] on link "SharePoint" at bounding box center [170, 376] width 63 height 15
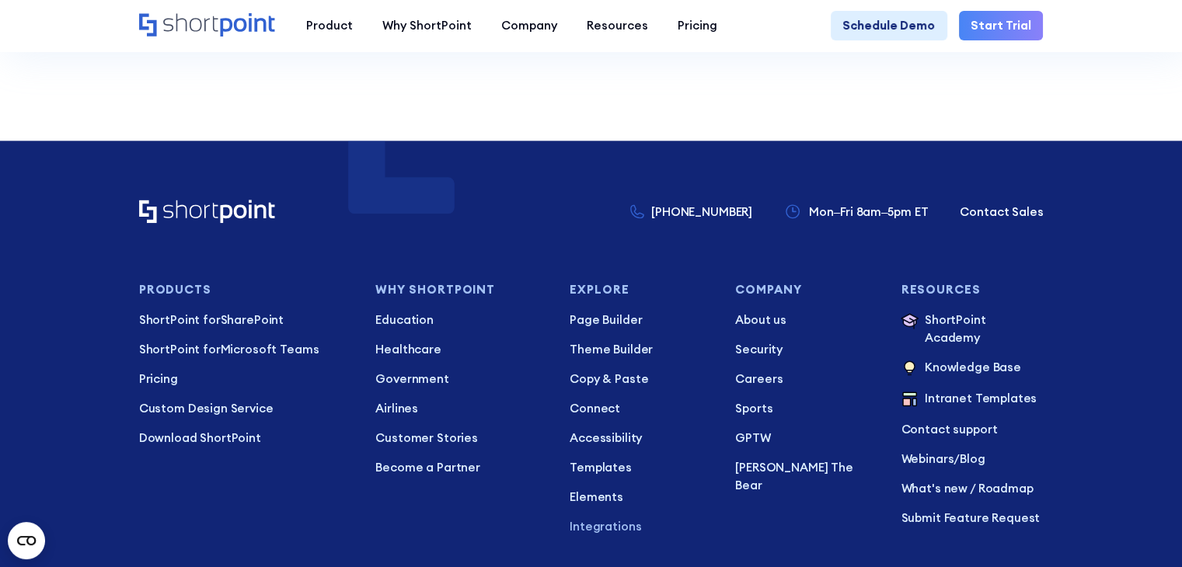
scroll to position [1865, 0]
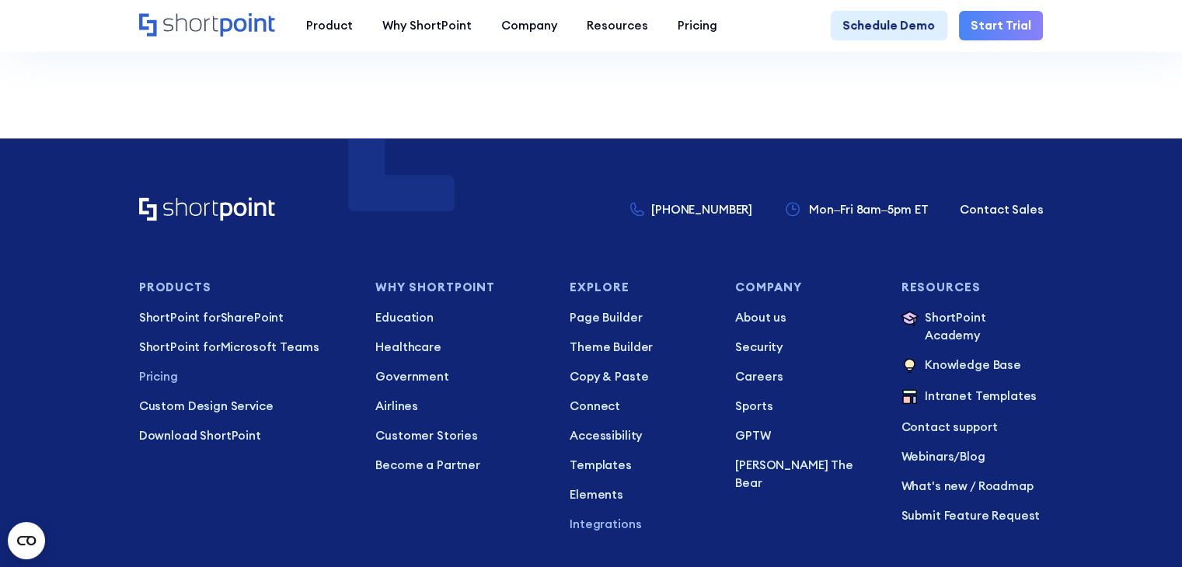
click at [173, 386] on p "Pricing" at bounding box center [245, 377] width 213 height 18
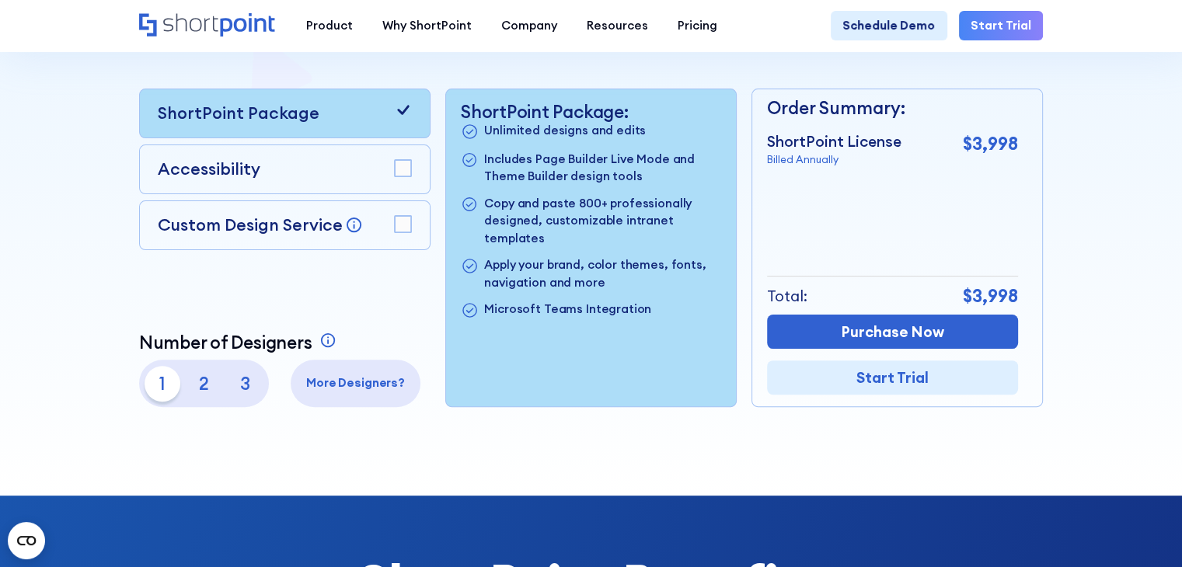
scroll to position [389, 0]
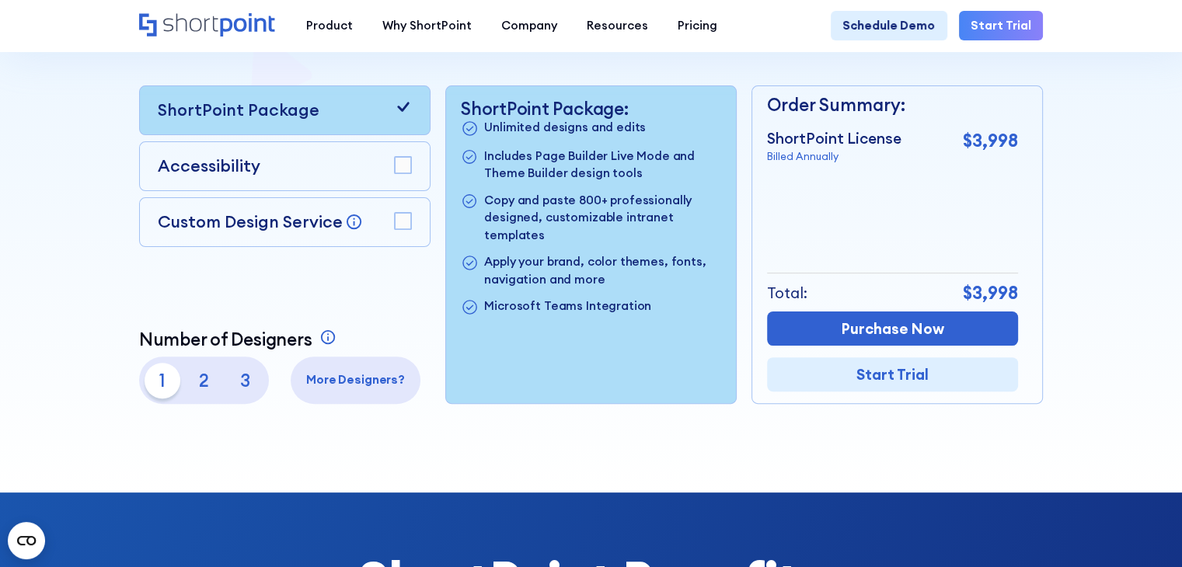
click at [199, 383] on p "2" at bounding box center [205, 381] width 36 height 36
click at [246, 392] on p "3" at bounding box center [246, 381] width 36 height 36
click at [161, 382] on p "1" at bounding box center [163, 381] width 36 height 36
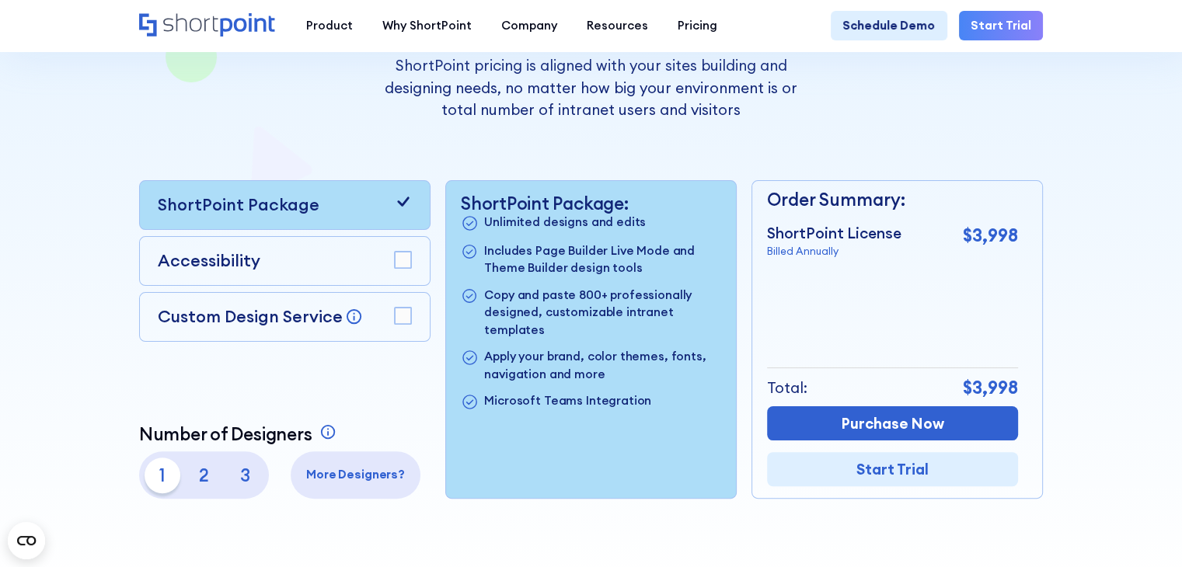
scroll to position [311, 0]
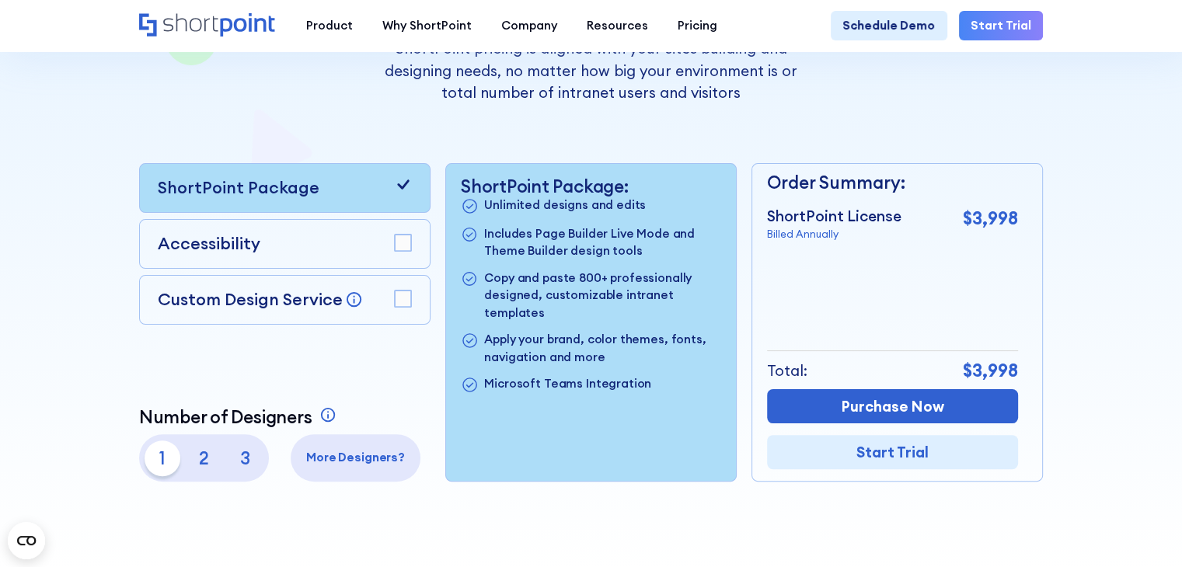
click at [400, 251] on rect at bounding box center [403, 243] width 16 height 16
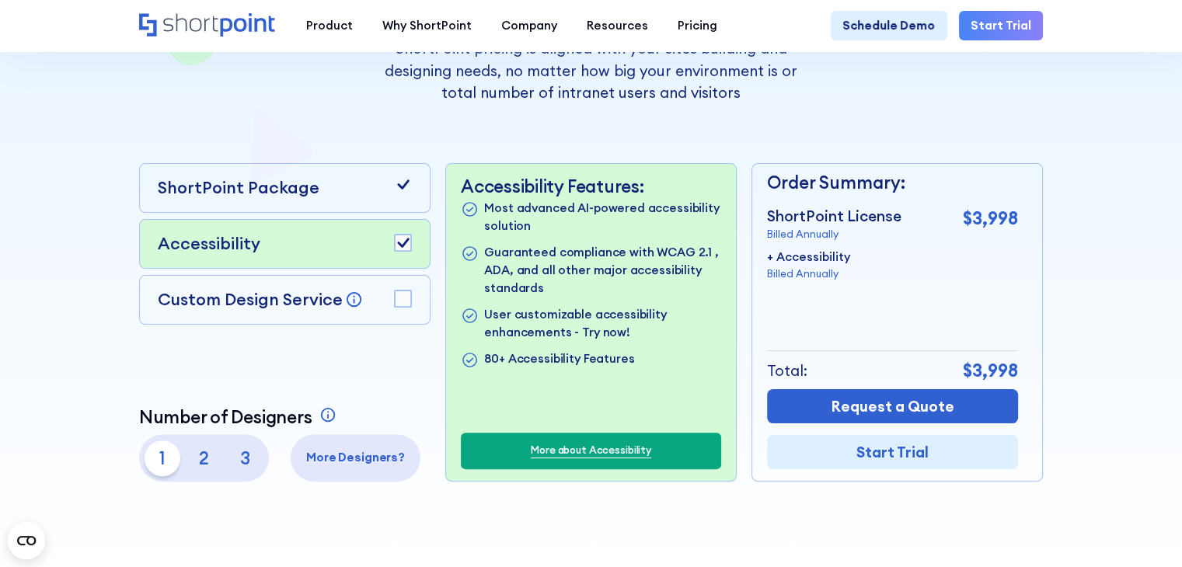
click at [399, 247] on icon at bounding box center [404, 242] width 12 height 9
click at [399, 250] on rect at bounding box center [403, 243] width 16 height 16
click at [399, 247] on icon at bounding box center [404, 242] width 12 height 9
click at [399, 250] on rect at bounding box center [403, 243] width 16 height 16
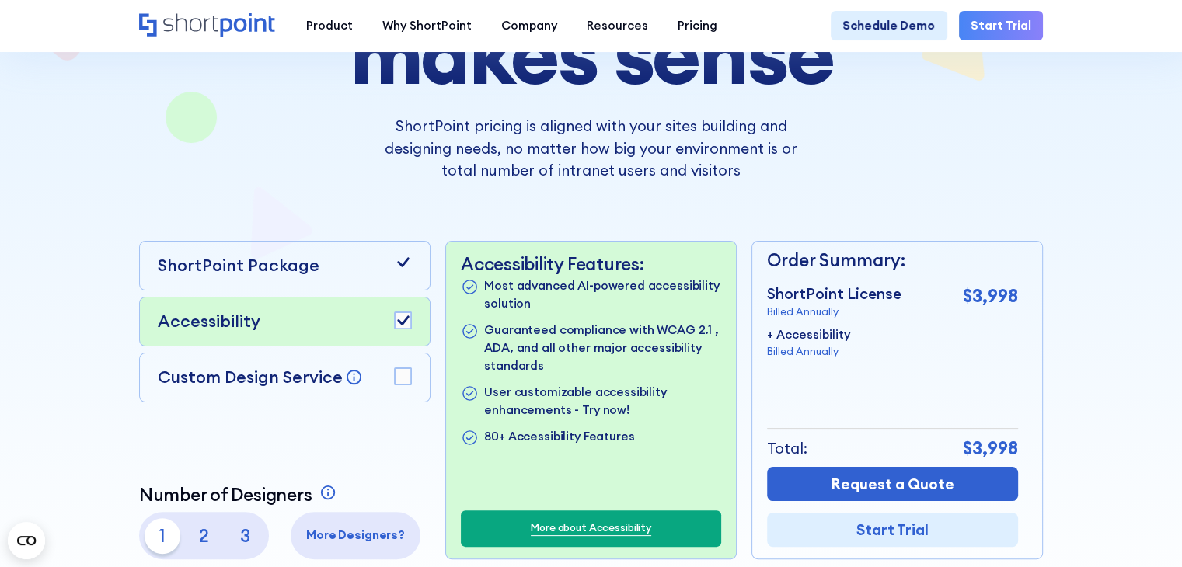
click at [408, 385] on rect at bounding box center [403, 376] width 16 height 16
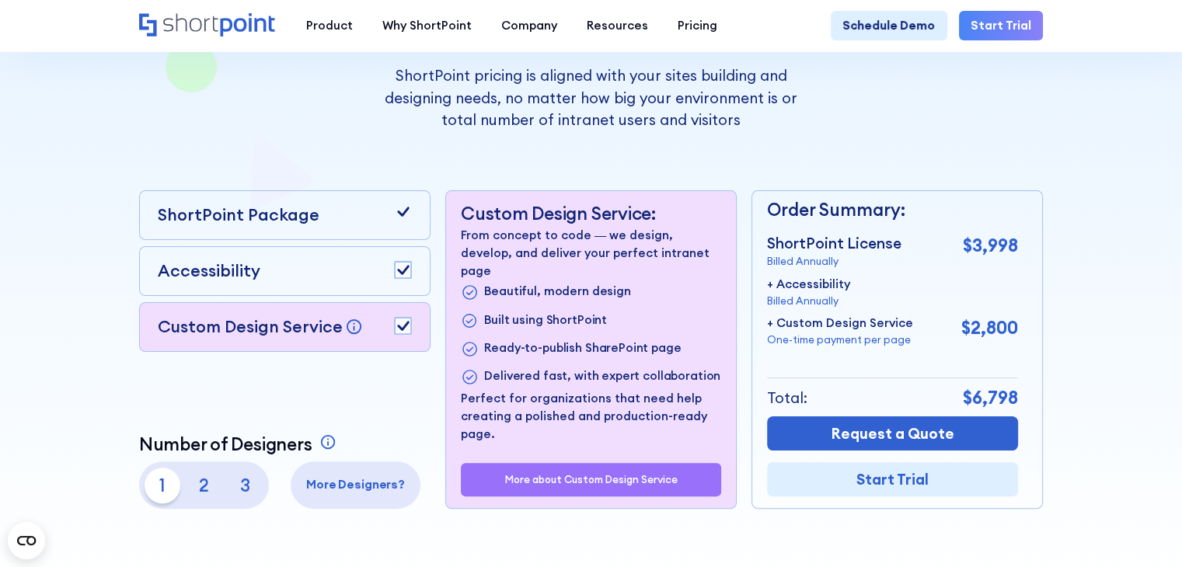
scroll to position [311, 0]
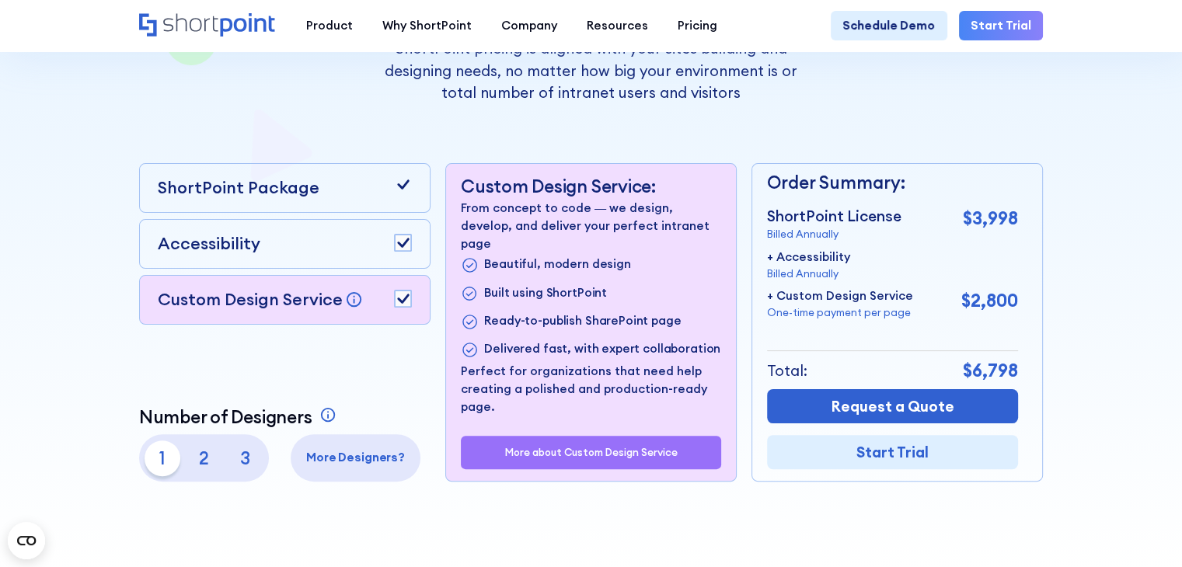
click at [540, 131] on div "Pricing that makes sense ShortPoint pricing is aligned with your sites building…" at bounding box center [591, 173] width 905 height 615
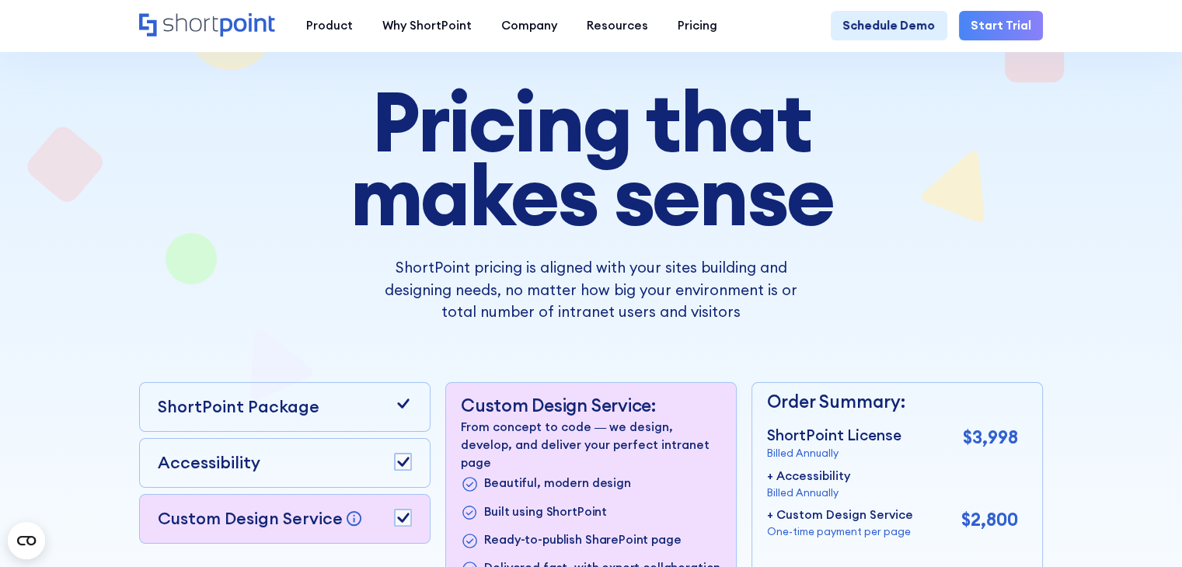
scroll to position [0, 0]
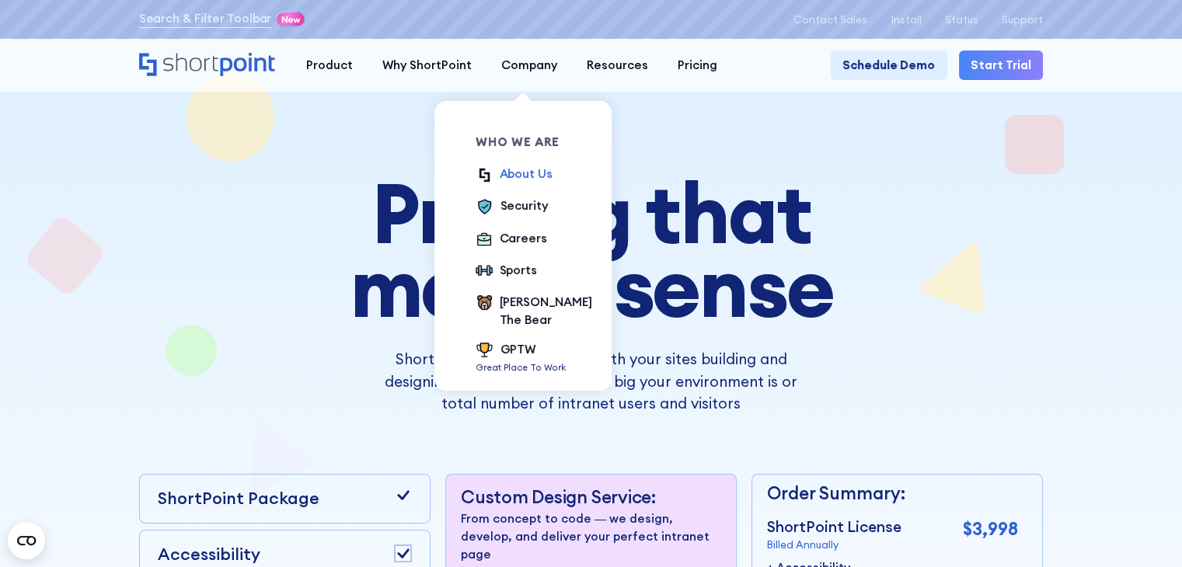
click at [525, 168] on div "About Us" at bounding box center [526, 175] width 53 height 18
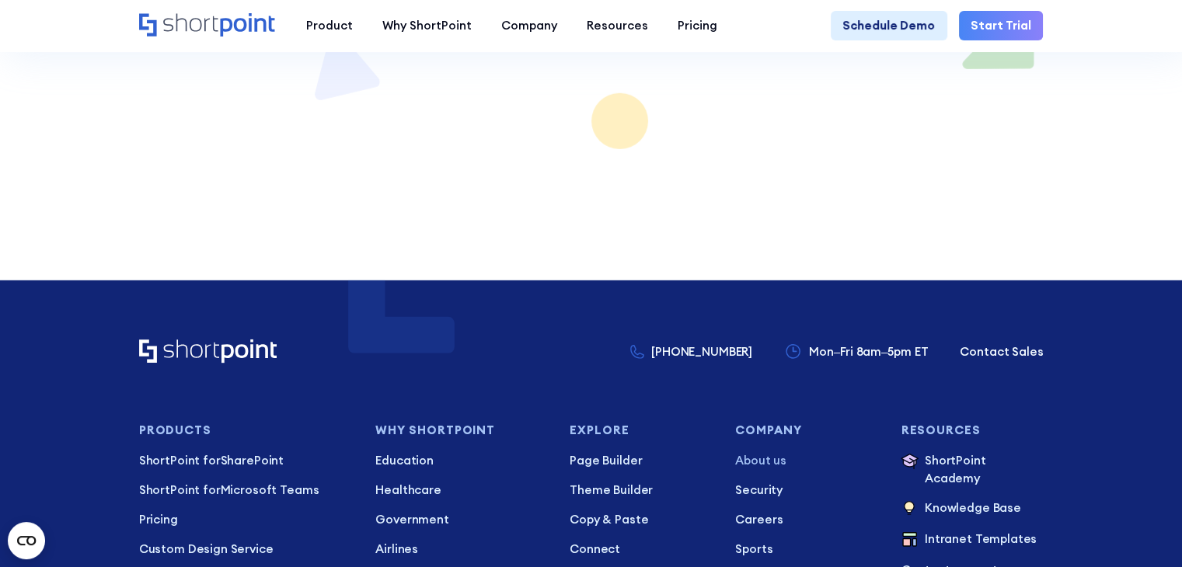
scroll to position [10569, 0]
